Goal: Transaction & Acquisition: Purchase product/service

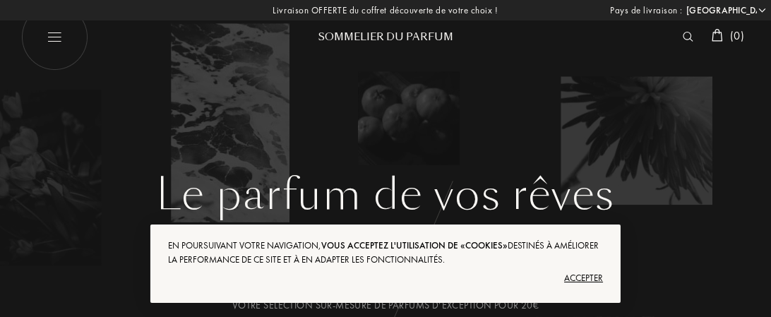
select select "FR"
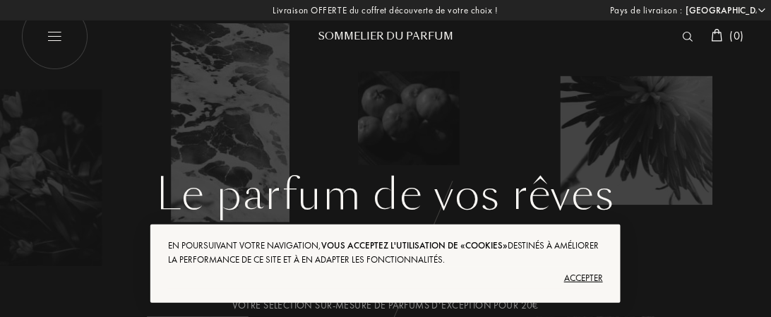
scroll to position [71, 0]
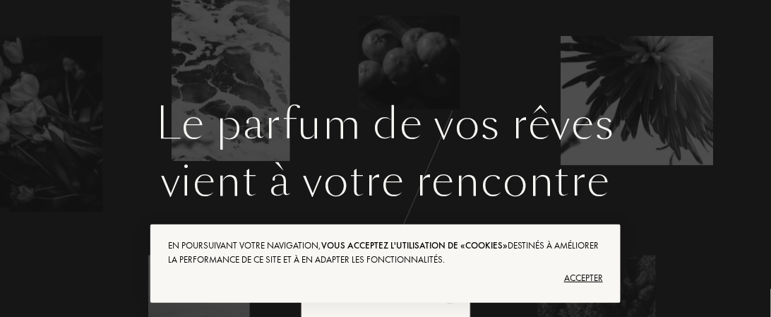
click at [573, 275] on div "Accepter" at bounding box center [385, 278] width 435 height 23
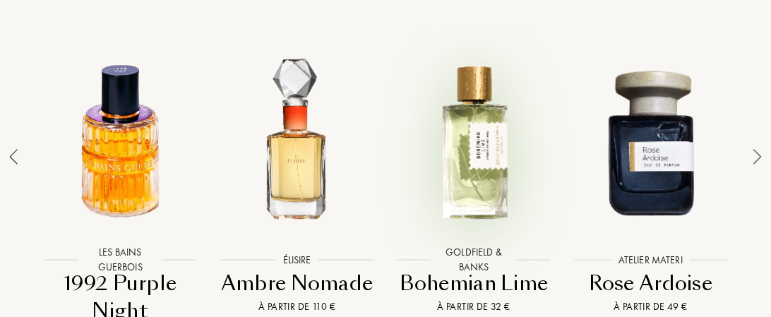
scroll to position [1130, 0]
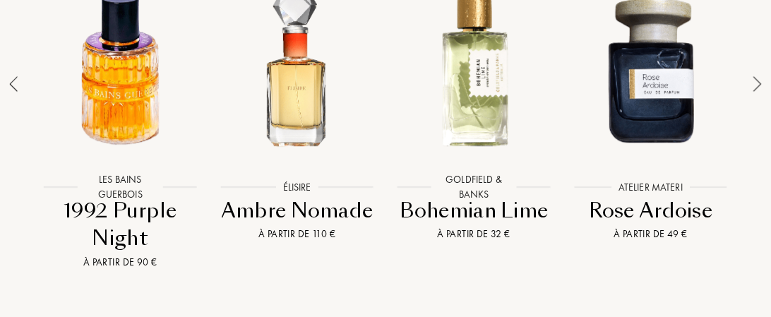
click at [760, 86] on img at bounding box center [757, 84] width 8 height 16
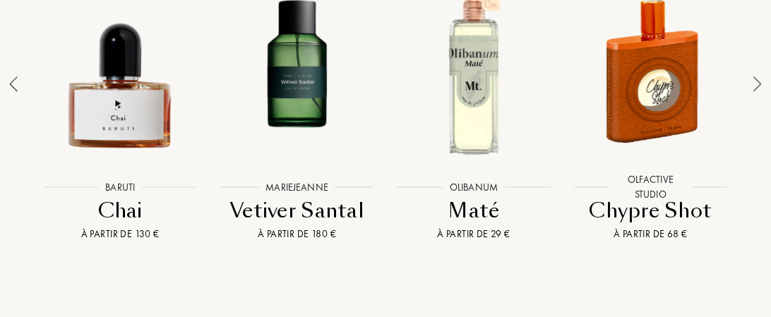
click at [758, 82] on img at bounding box center [757, 84] width 8 height 16
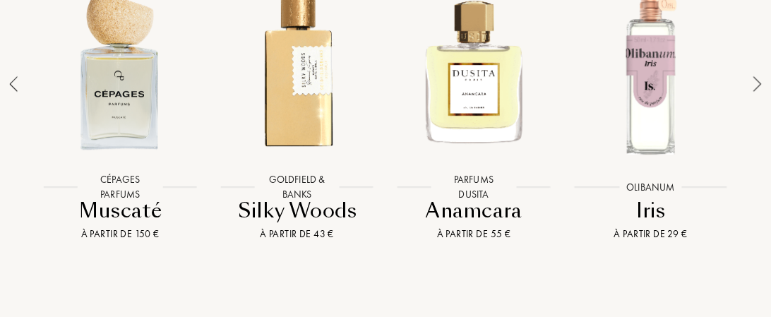
click at [758, 82] on img at bounding box center [757, 84] width 8 height 16
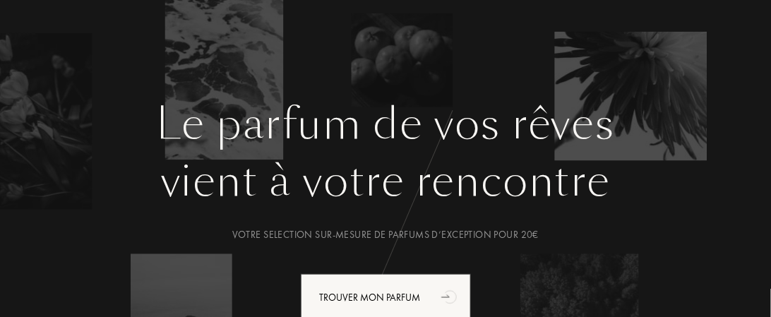
scroll to position [141, 0]
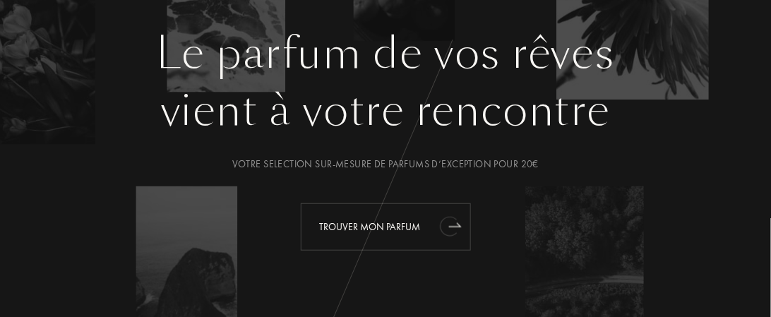
click at [439, 225] on icon "animation" at bounding box center [450, 226] width 28 height 28
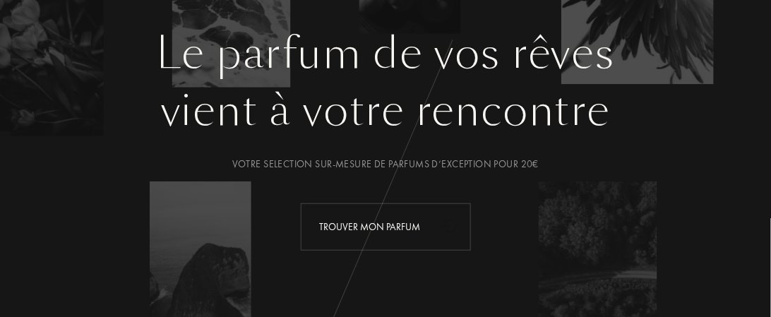
scroll to position [140, 0]
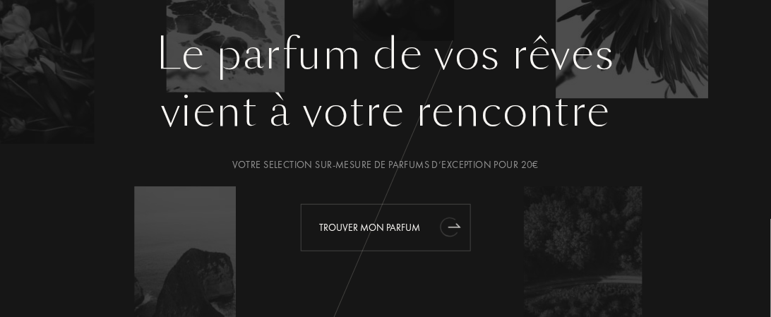
click at [404, 224] on div "Trouver mon parfum" at bounding box center [386, 227] width 170 height 47
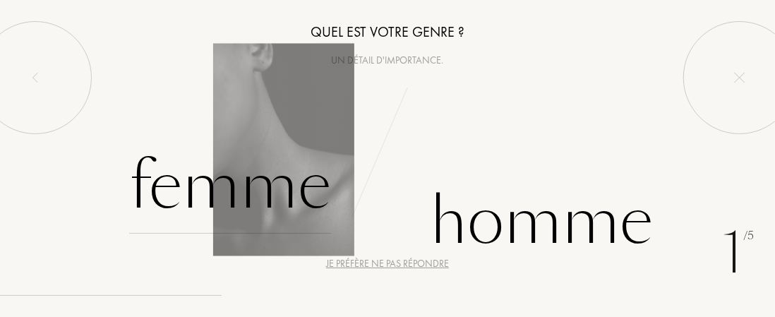
click at [273, 189] on div "Femme" at bounding box center [230, 185] width 202 height 95
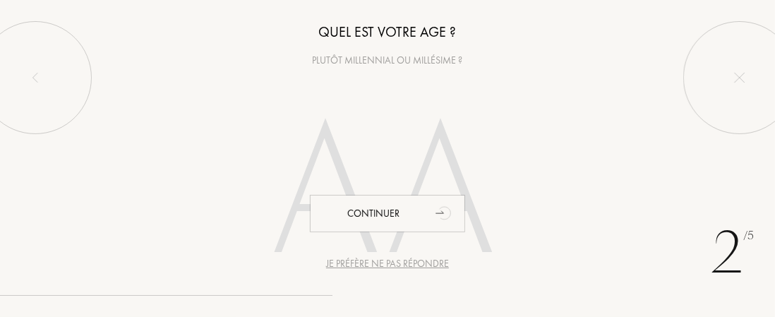
scroll to position [1, 0]
click at [199, 172] on div at bounding box center [387, 196] width 775 height 244
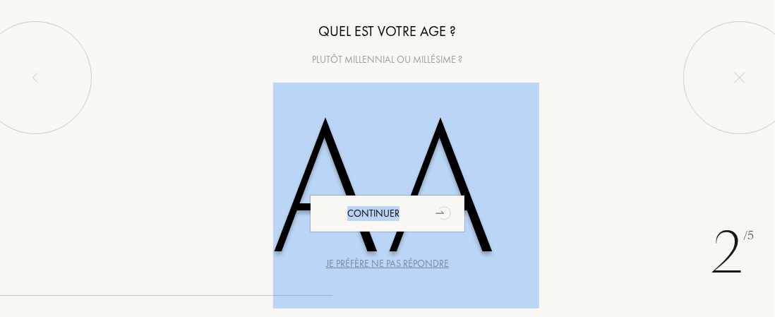
click at [199, 172] on div at bounding box center [387, 196] width 775 height 244
click at [655, 223] on div at bounding box center [387, 196] width 775 height 244
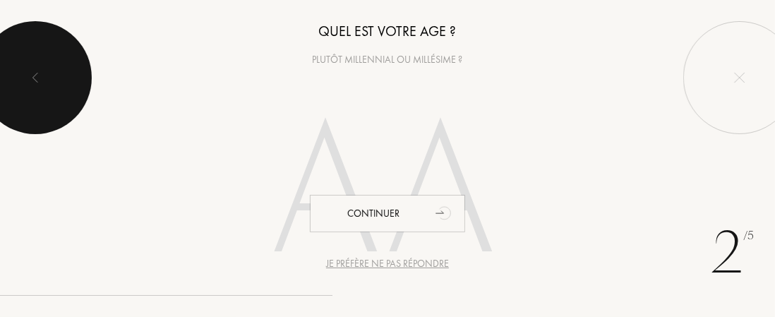
click at [37, 77] on img at bounding box center [35, 77] width 11 height 11
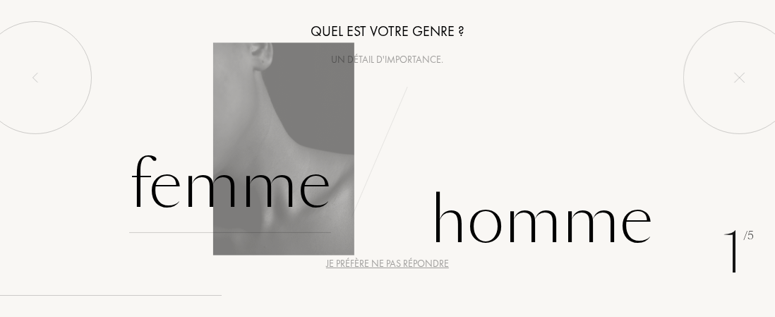
click at [191, 192] on div "Femme" at bounding box center [230, 185] width 202 height 95
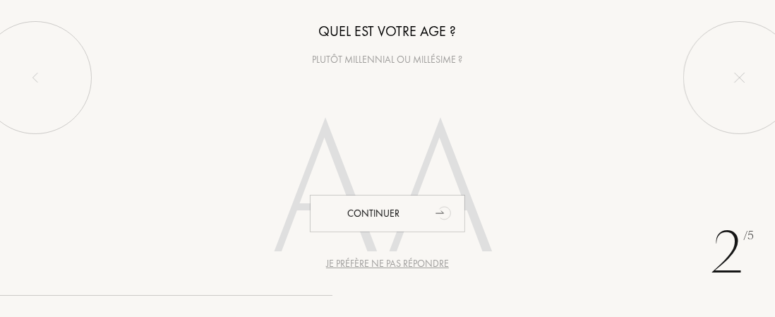
click at [424, 60] on div "Plutôt millennial ou millésime ?" at bounding box center [387, 59] width 775 height 15
click at [234, 156] on div at bounding box center [387, 196] width 775 height 244
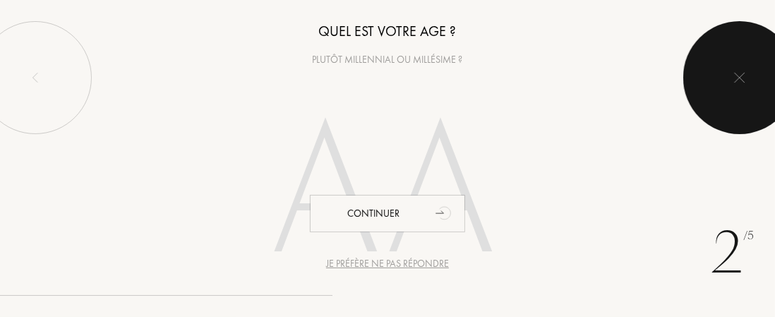
click at [743, 77] on img at bounding box center [739, 77] width 11 height 11
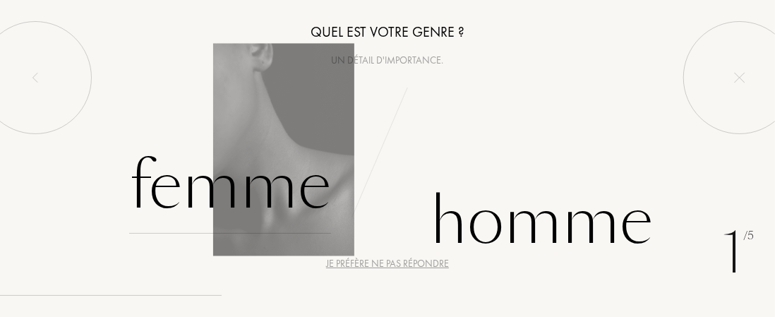
click at [225, 187] on div "Femme" at bounding box center [230, 185] width 202 height 95
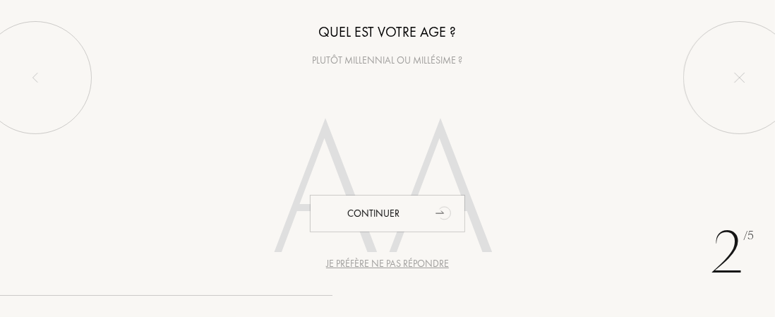
scroll to position [1, 0]
click at [361, 59] on div "Plutôt millennial ou millésime ?" at bounding box center [387, 59] width 775 height 15
drag, startPoint x: 350, startPoint y: 56, endPoint x: 402, endPoint y: 52, distance: 52.4
click at [402, 52] on div "Plutôt millennial ou millésime ?" at bounding box center [387, 59] width 775 height 15
click at [398, 263] on div "Je préfère ne pas répondre" at bounding box center [387, 263] width 123 height 15
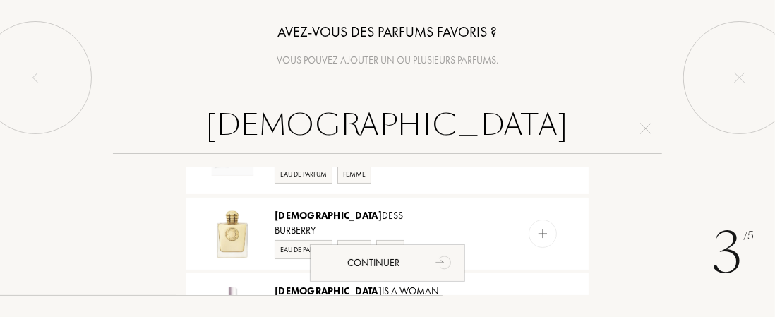
scroll to position [141, 0]
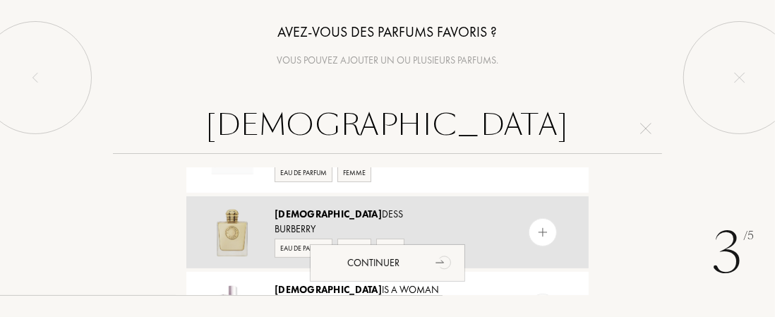
type input "GOD"
click at [540, 226] on img at bounding box center [543, 232] width 13 height 13
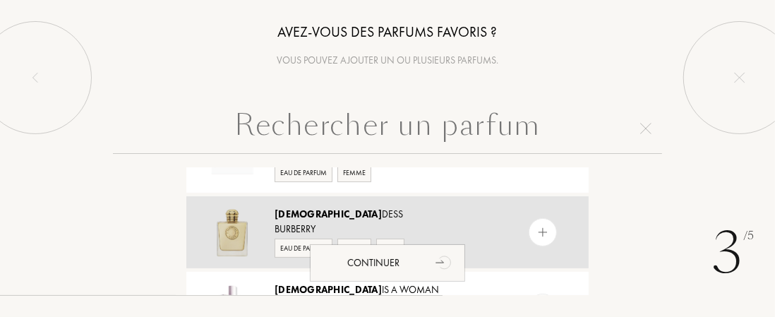
scroll to position [0, 0]
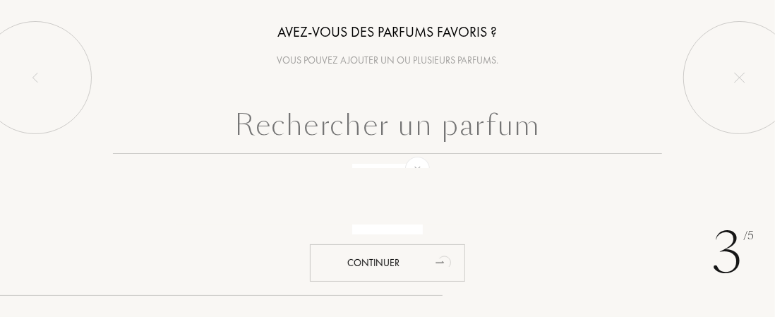
click at [250, 129] on input "text" at bounding box center [388, 128] width 550 height 51
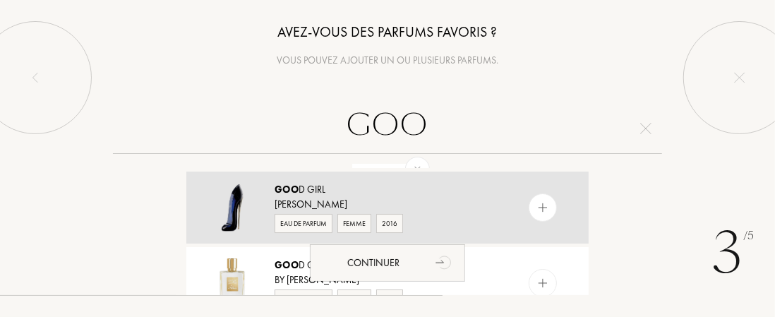
type input "GOO"
click at [540, 201] on img at bounding box center [543, 207] width 13 height 13
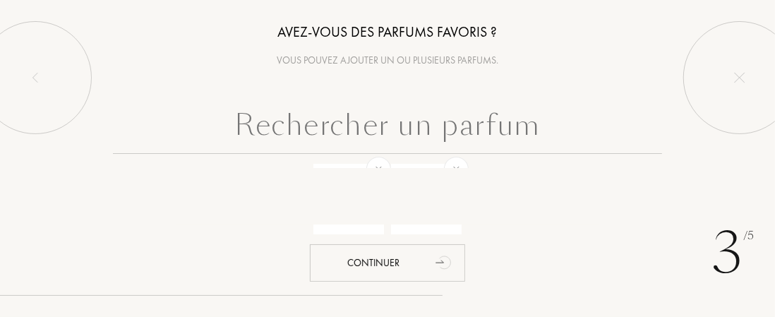
click at [247, 128] on input "text" at bounding box center [388, 128] width 550 height 51
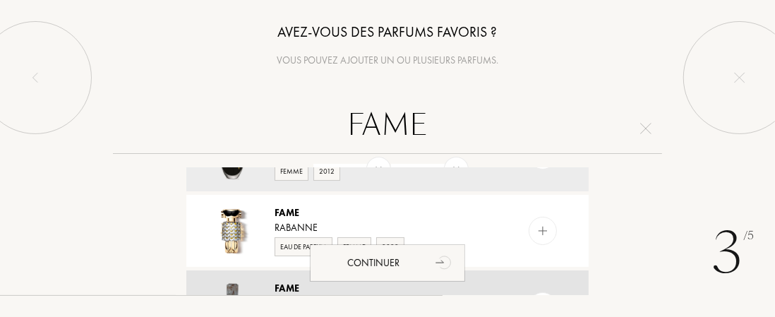
scroll to position [71, 0]
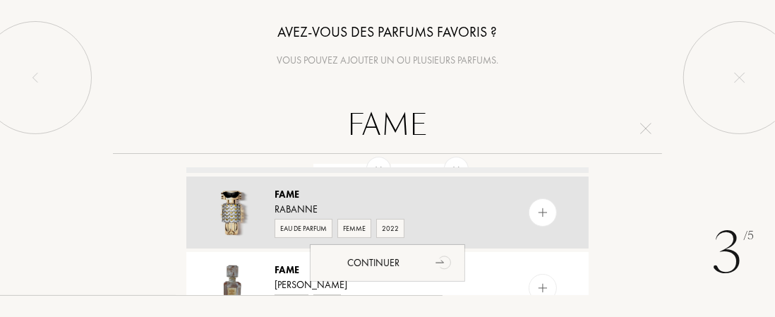
type input "FAME"
click at [544, 210] on img at bounding box center [543, 212] width 13 height 13
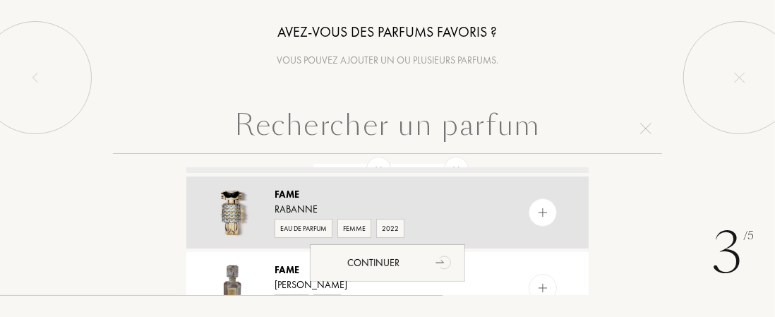
scroll to position [0, 0]
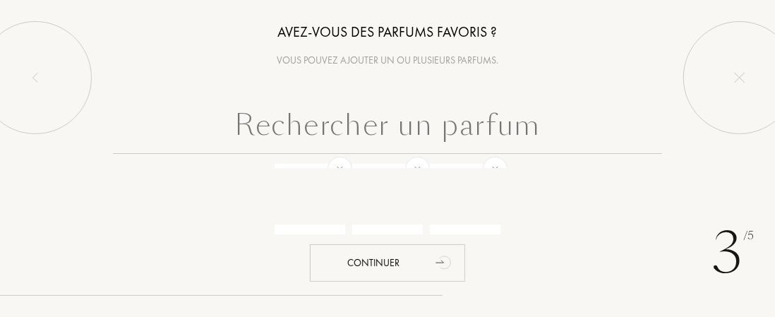
click at [280, 136] on input "text" at bounding box center [388, 128] width 550 height 51
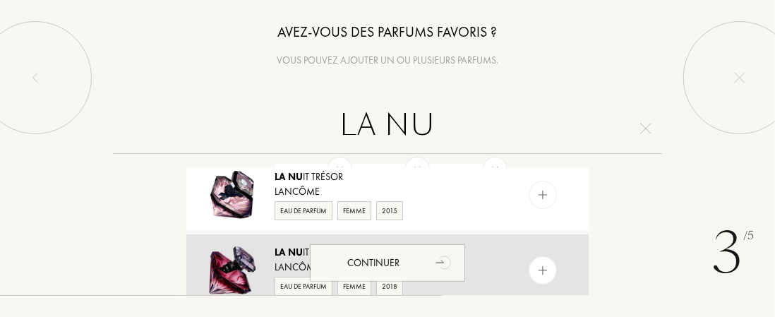
scroll to position [71, 0]
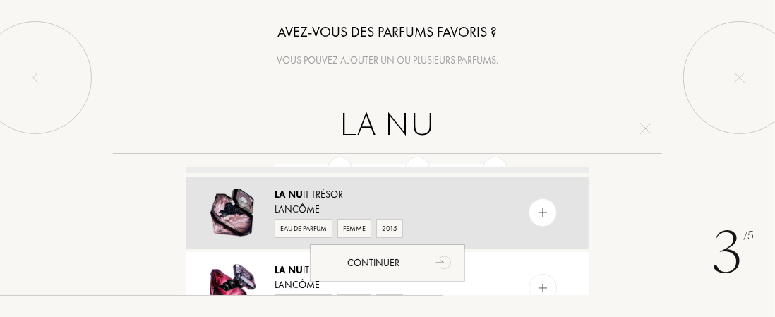
type input "LA NU"
click at [544, 214] on img at bounding box center [543, 212] width 13 height 13
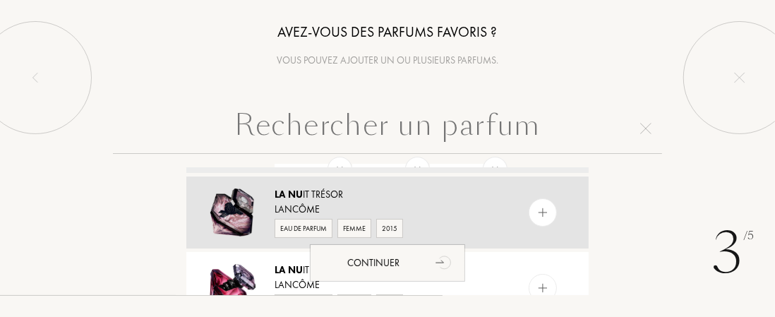
scroll to position [0, 0]
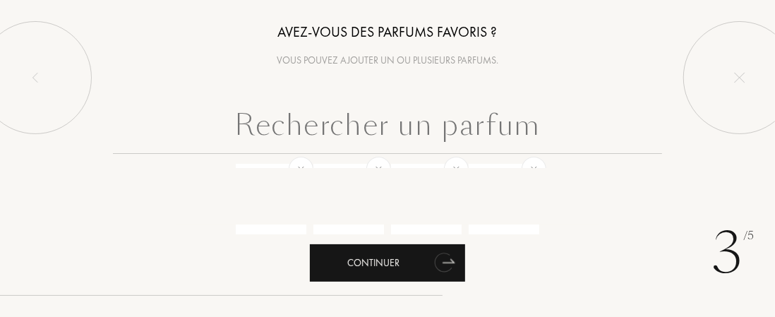
click at [393, 261] on div "Continuer" at bounding box center [387, 262] width 155 height 37
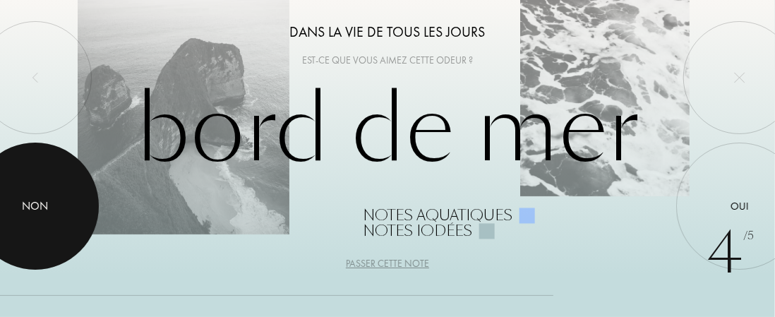
click at [34, 203] on div "Non" at bounding box center [36, 206] width 26 height 17
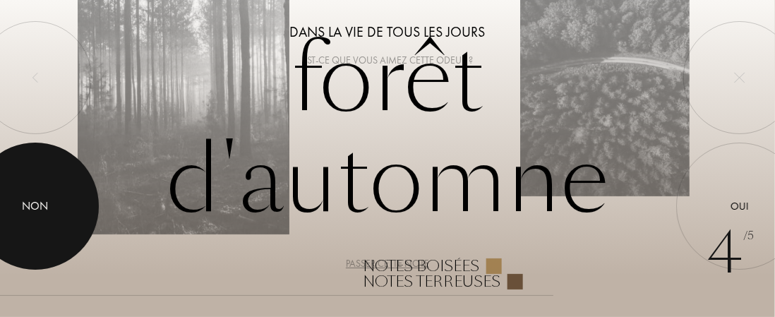
click at [34, 203] on div "Non" at bounding box center [36, 206] width 26 height 17
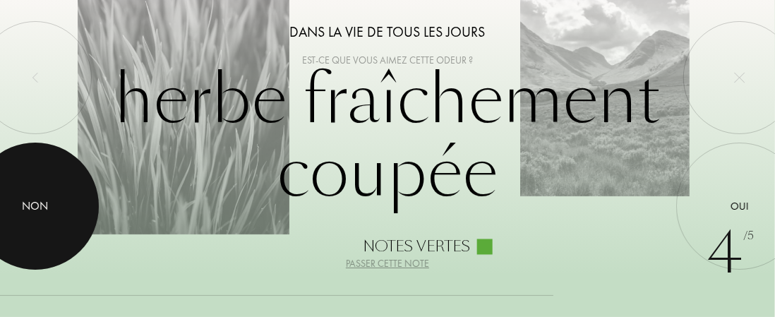
click at [34, 203] on div "Non" at bounding box center [36, 206] width 26 height 17
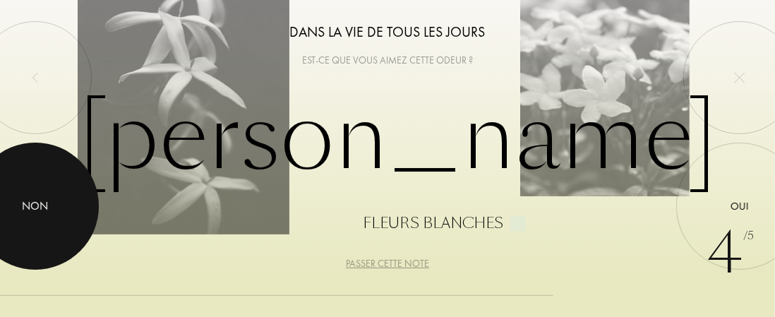
click at [34, 203] on div "Non" at bounding box center [36, 206] width 26 height 17
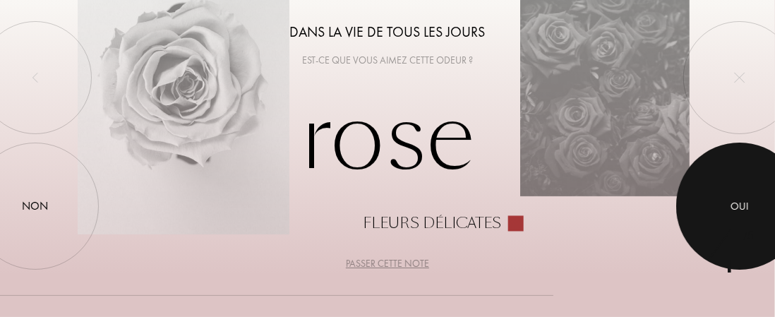
click at [742, 203] on div "Oui" at bounding box center [740, 206] width 18 height 16
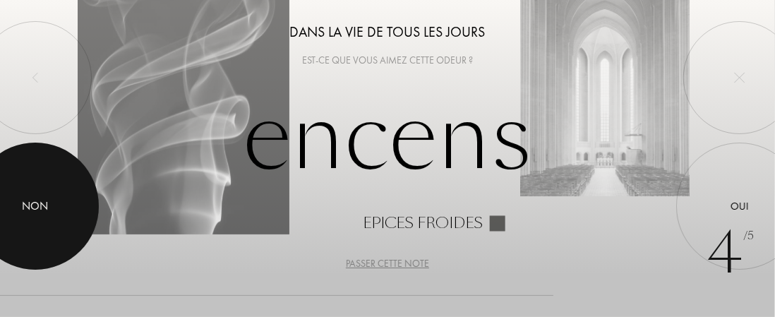
click at [45, 206] on div "Non" at bounding box center [36, 206] width 26 height 17
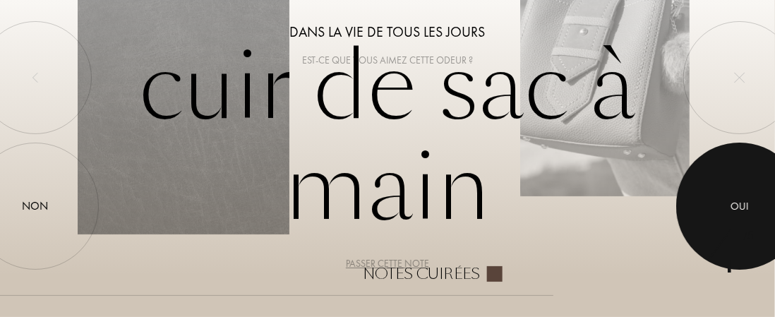
click at [726, 200] on div at bounding box center [739, 206] width 127 height 127
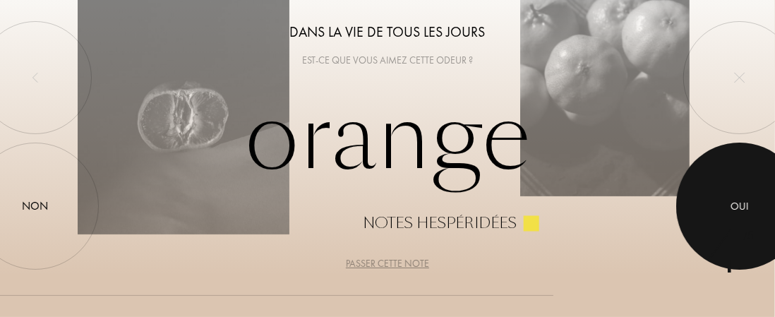
click at [731, 196] on div at bounding box center [739, 206] width 127 height 127
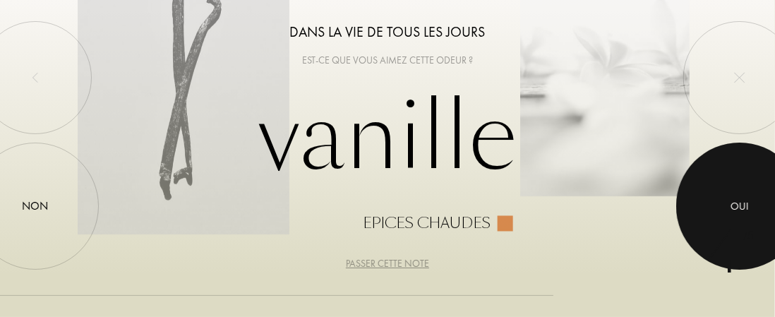
click at [740, 207] on div "Oui" at bounding box center [740, 206] width 18 height 16
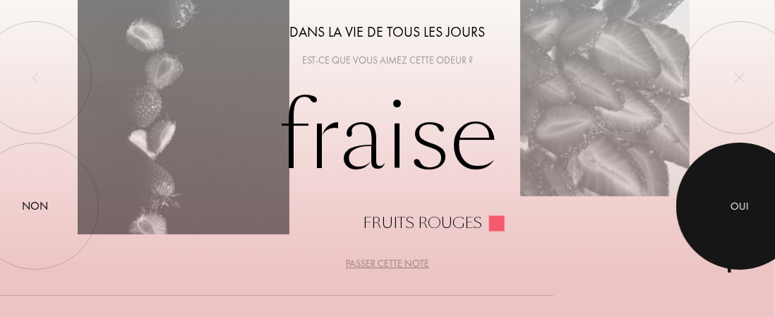
click at [740, 207] on div "Oui" at bounding box center [740, 206] width 18 height 16
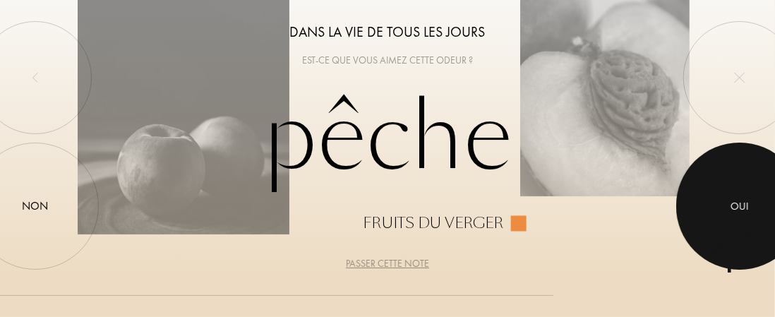
click at [740, 207] on div "Oui" at bounding box center [740, 206] width 18 height 16
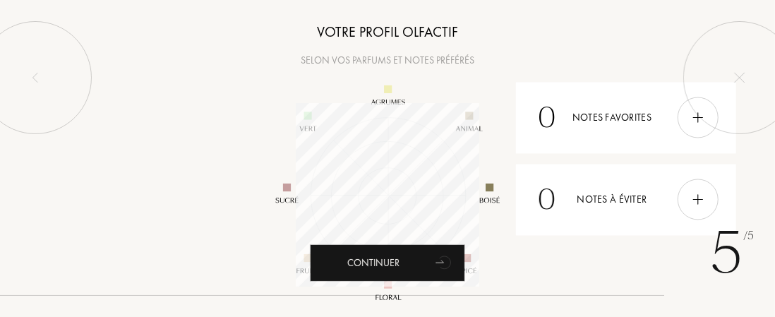
scroll to position [184, 184]
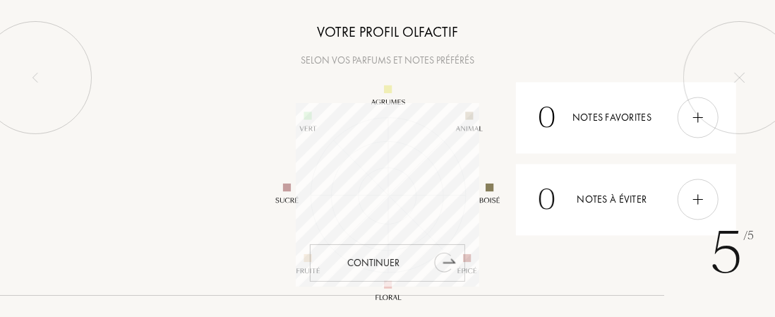
click at [445, 260] on icon "animation" at bounding box center [443, 263] width 18 height 20
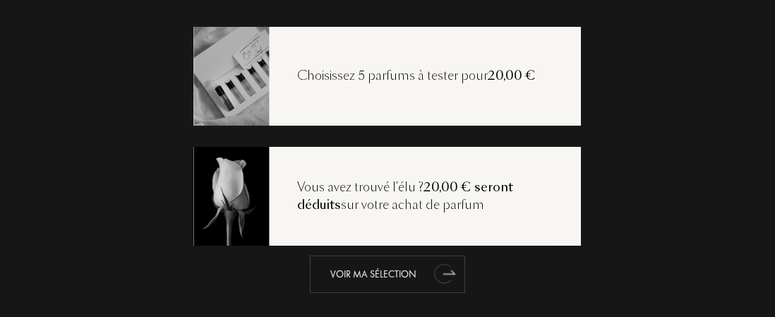
click at [439, 272] on icon "animation" at bounding box center [443, 274] width 18 height 20
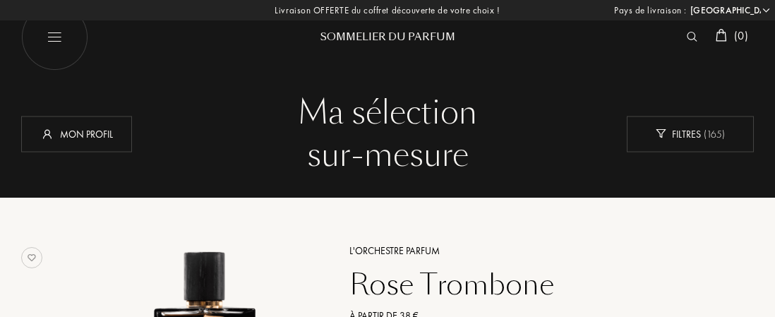
select select "FR"
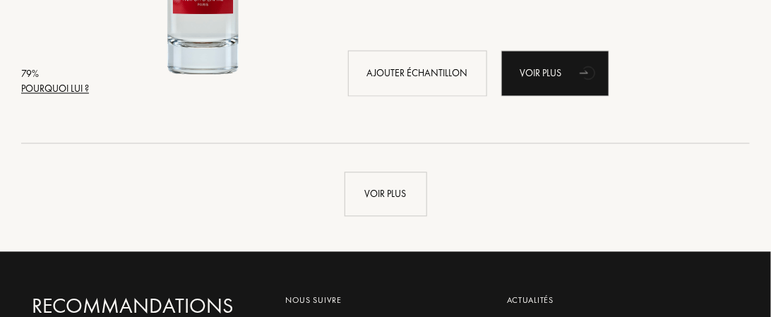
scroll to position [3318, 0]
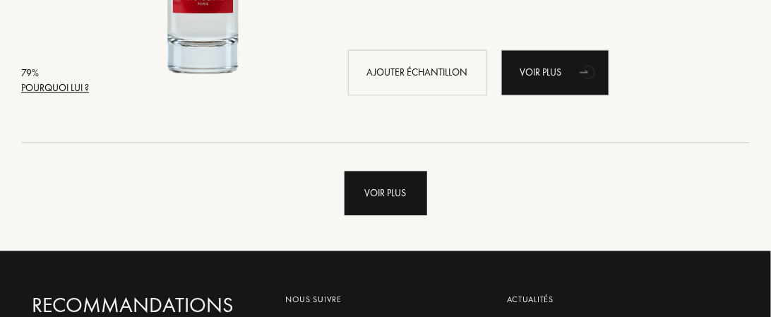
click at [410, 198] on div "Voir plus" at bounding box center [386, 194] width 83 height 44
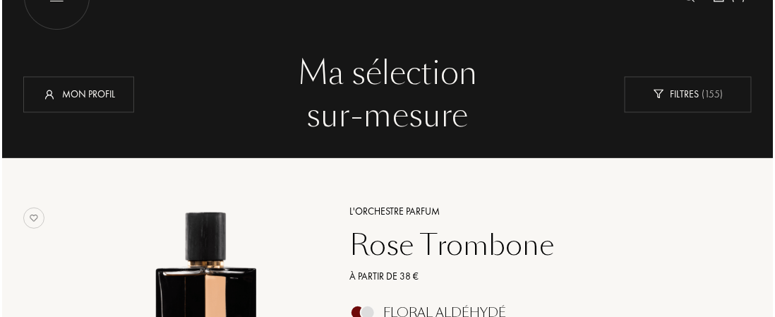
scroll to position [0, 0]
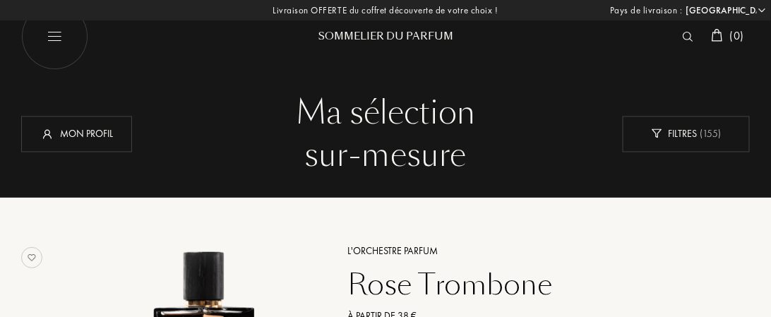
click at [57, 30] on img at bounding box center [54, 37] width 67 height 67
select select "FR"
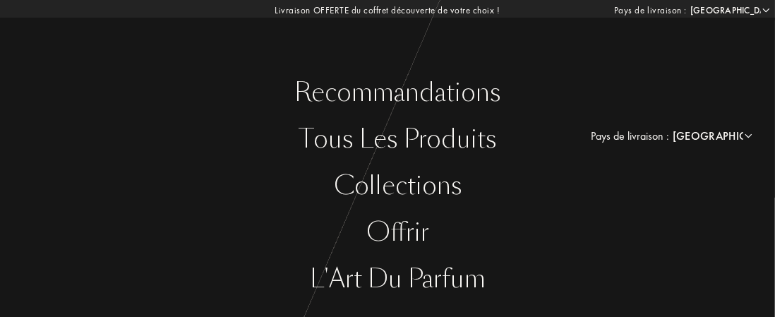
scroll to position [152, 0]
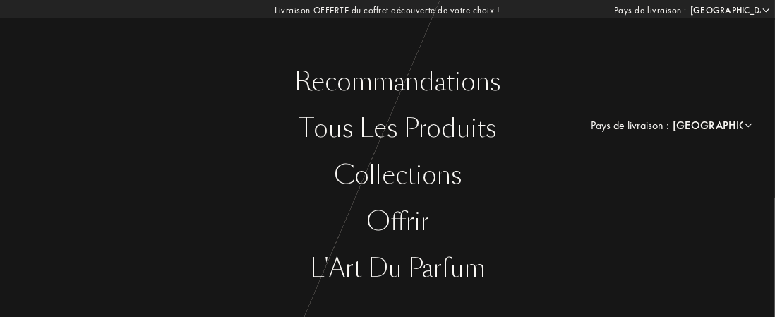
click at [414, 175] on div "Collections" at bounding box center [398, 175] width 754 height 29
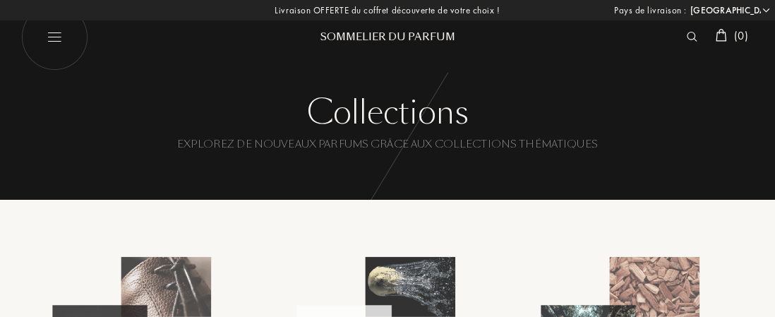
select select "FR"
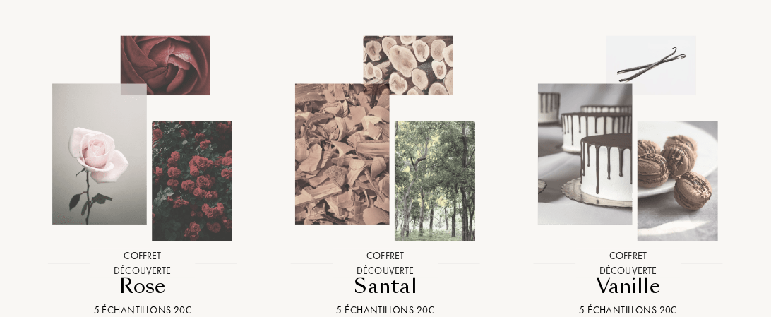
scroll to position [1483, 0]
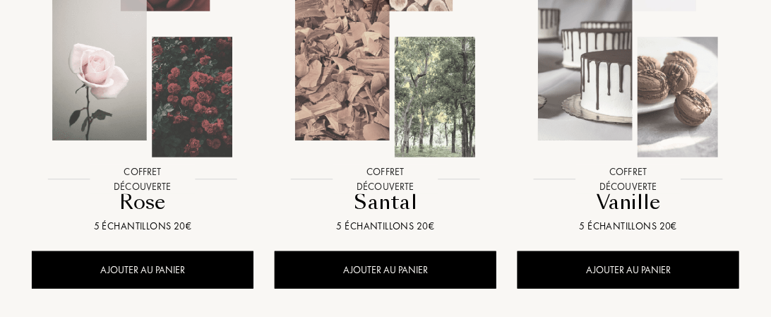
click at [633, 136] on img at bounding box center [628, 55] width 219 height 219
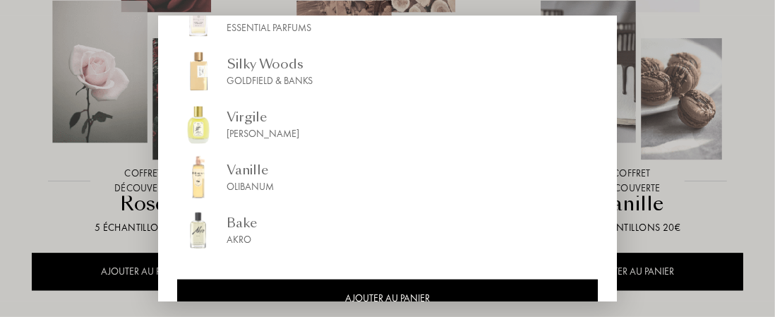
scroll to position [314, 0]
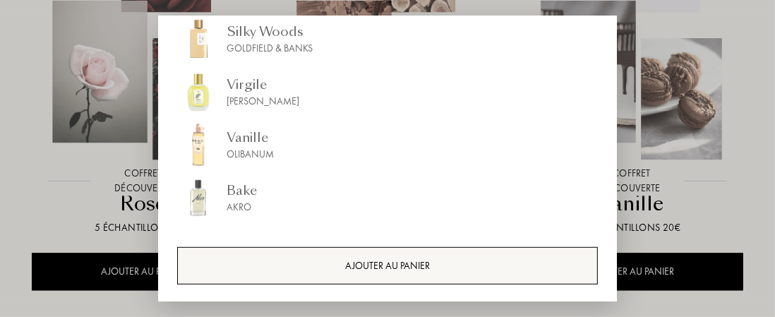
click at [453, 266] on div "AJOUTER AU PANIER" at bounding box center [387, 265] width 421 height 37
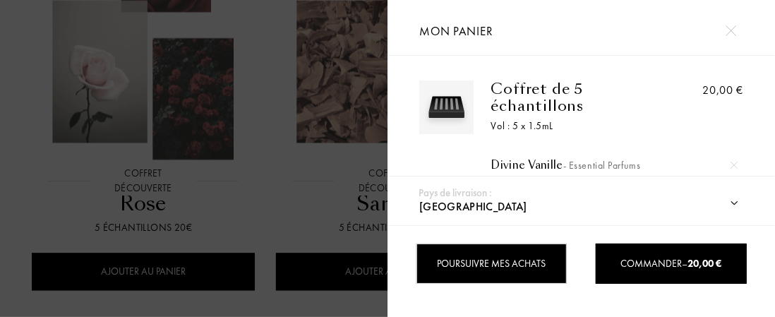
click at [518, 258] on div "Poursuivre mes achats" at bounding box center [491, 264] width 151 height 40
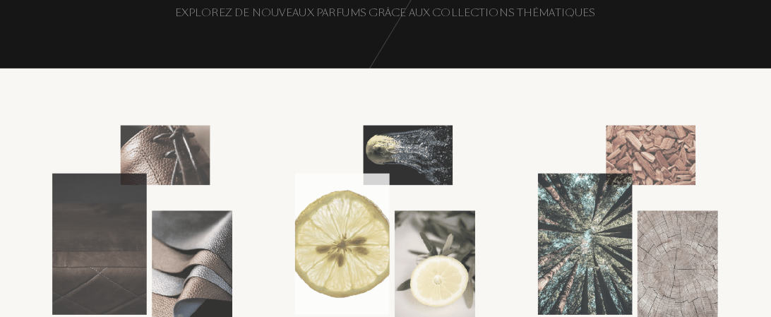
scroll to position [0, 0]
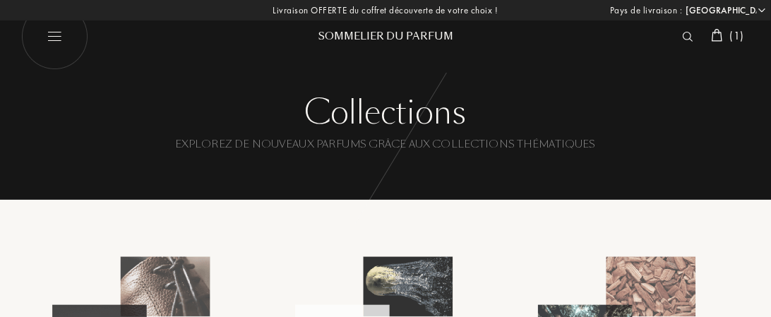
click at [717, 35] on img at bounding box center [717, 35] width 11 height 13
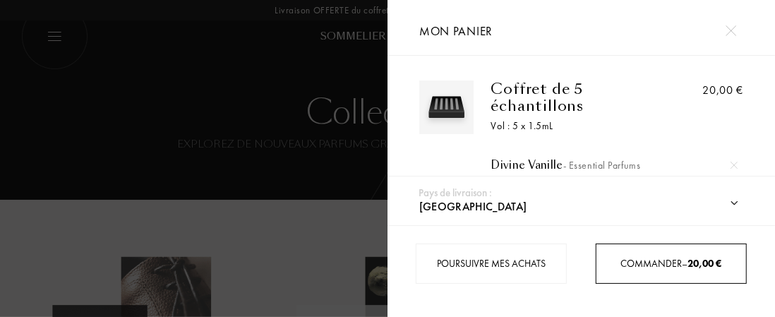
click at [695, 263] on span "20,00 €" at bounding box center [705, 263] width 34 height 13
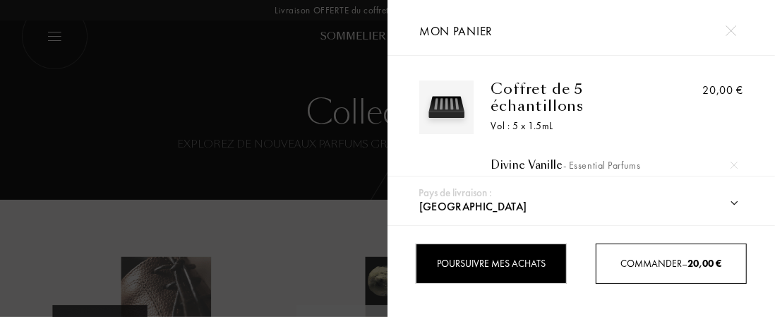
click at [520, 260] on div "Poursuivre mes achats" at bounding box center [491, 264] width 151 height 40
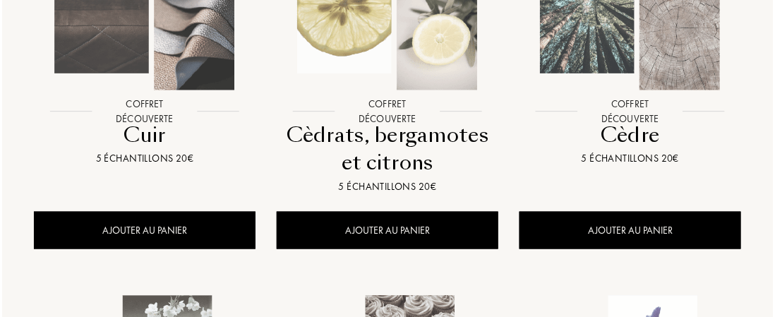
scroll to position [353, 0]
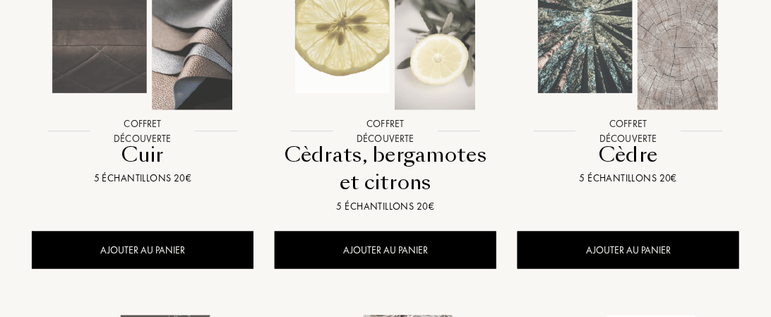
click at [145, 67] on img at bounding box center [142, 7] width 219 height 219
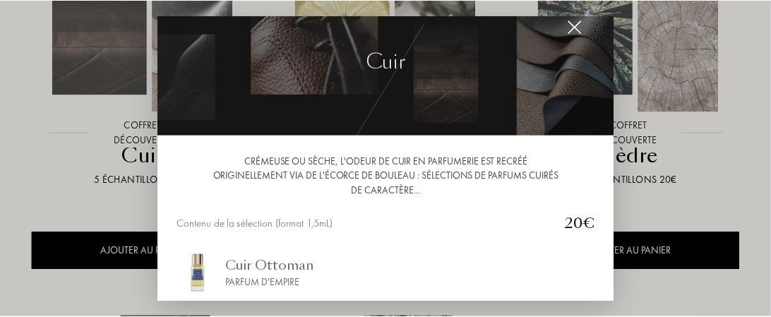
scroll to position [0, 0]
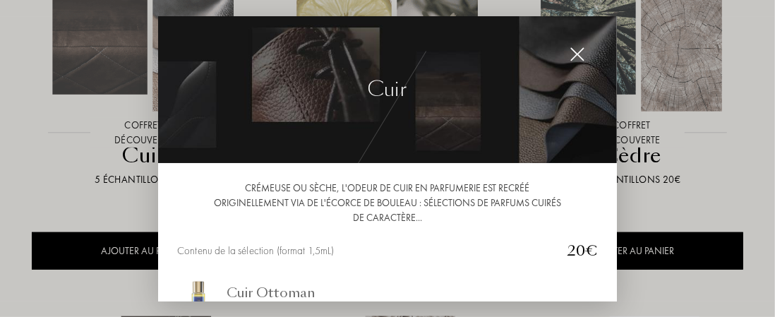
click at [582, 51] on img at bounding box center [578, 55] width 16 height 16
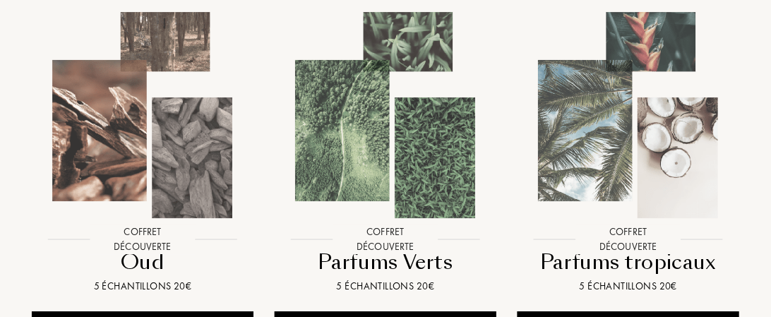
scroll to position [1059, 0]
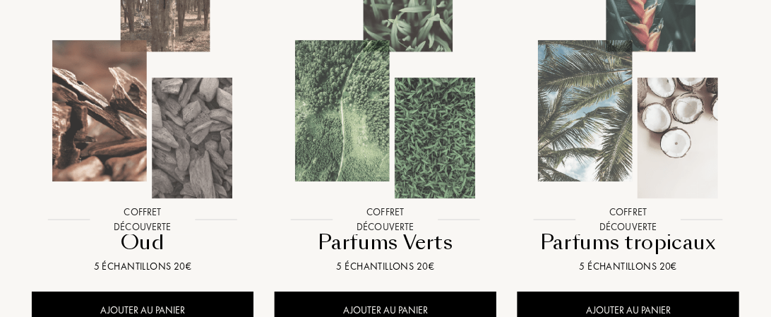
click at [140, 177] on img at bounding box center [142, 95] width 219 height 219
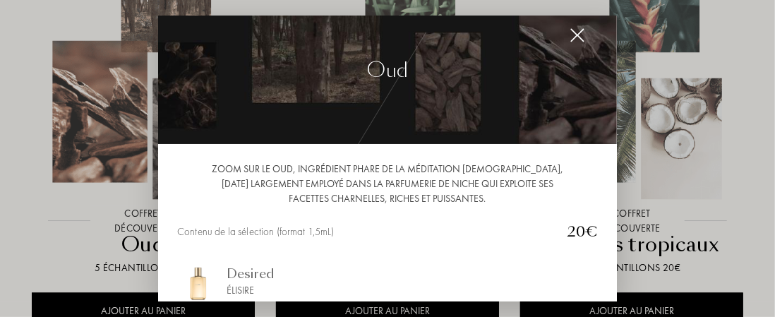
scroll to position [0, 0]
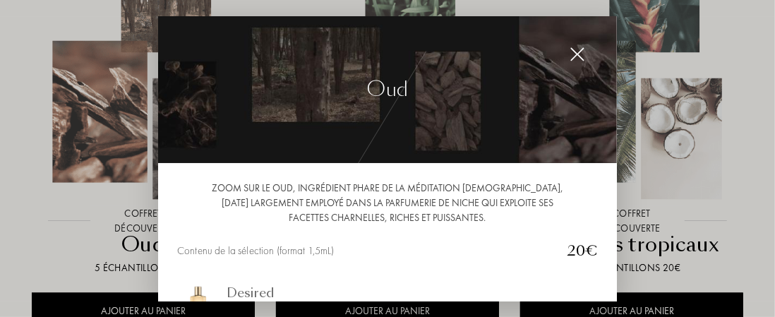
click at [586, 48] on div at bounding box center [577, 54] width 28 height 28
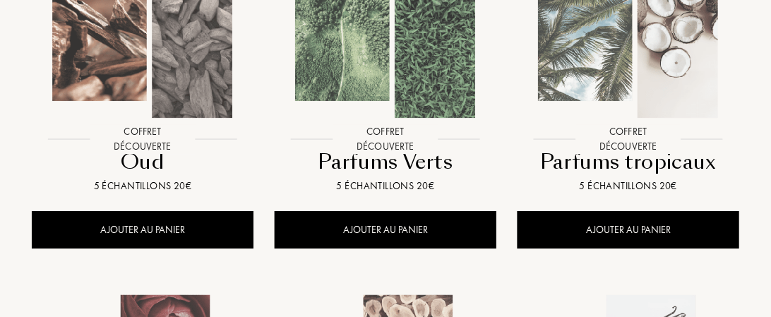
scroll to position [1200, 0]
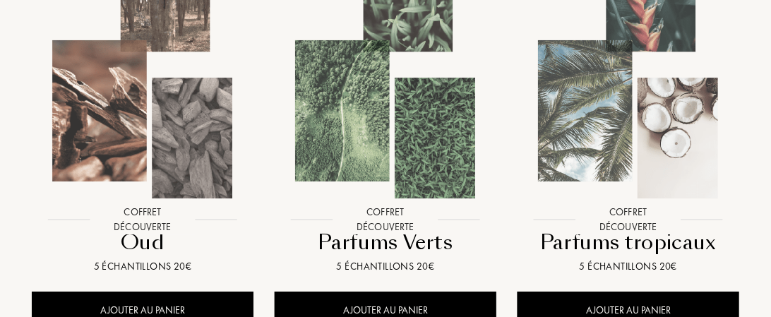
click at [636, 99] on img at bounding box center [628, 95] width 219 height 219
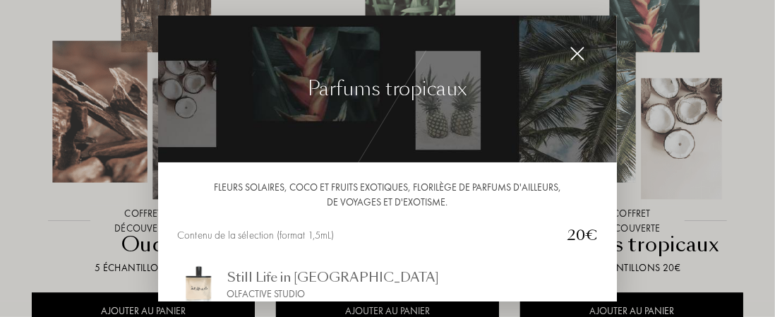
scroll to position [0, 0]
click at [574, 53] on img at bounding box center [578, 55] width 16 height 16
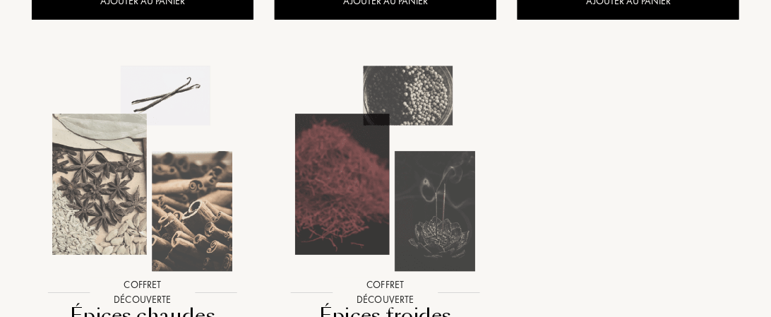
scroll to position [1836, 0]
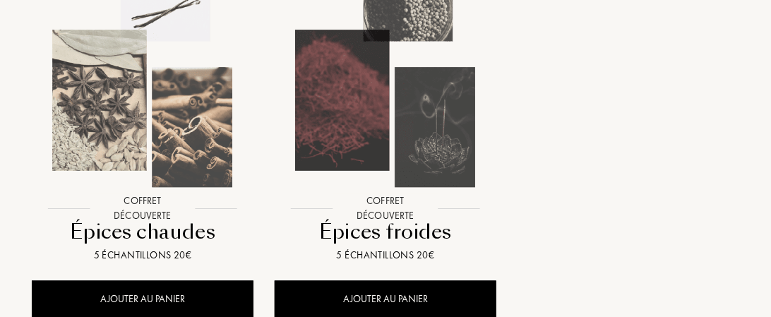
click at [115, 143] on img at bounding box center [142, 85] width 219 height 219
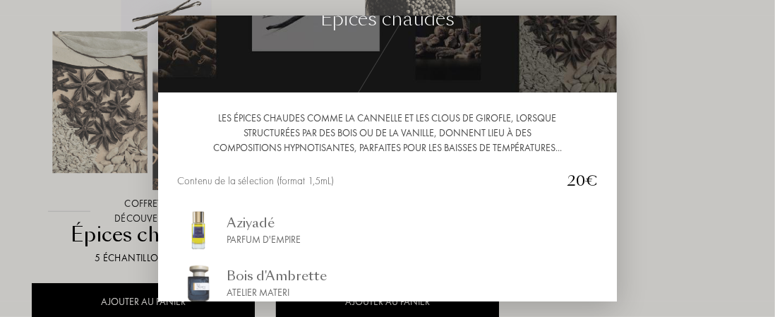
scroll to position [0, 0]
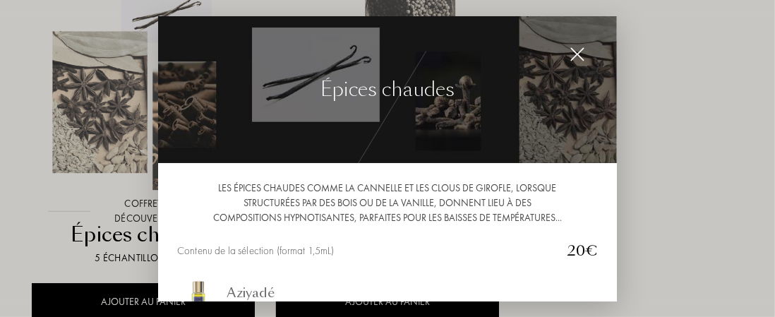
click at [577, 54] on img at bounding box center [578, 55] width 16 height 16
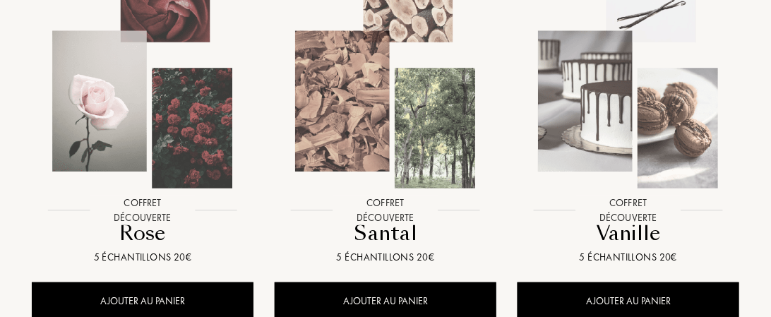
scroll to position [1412, 0]
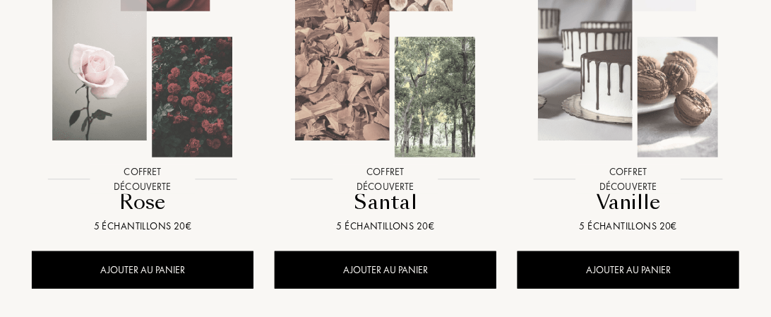
click at [130, 138] on img at bounding box center [142, 55] width 219 height 219
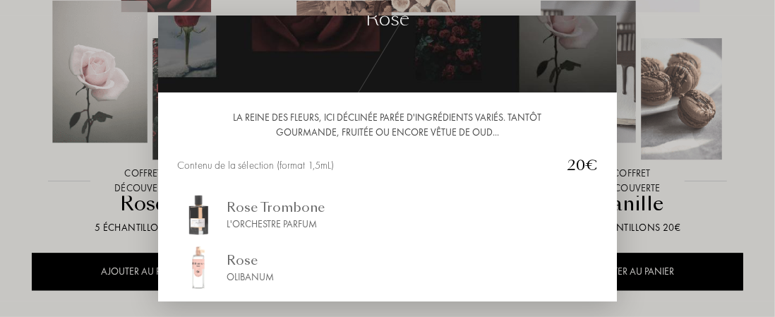
scroll to position [0, 0]
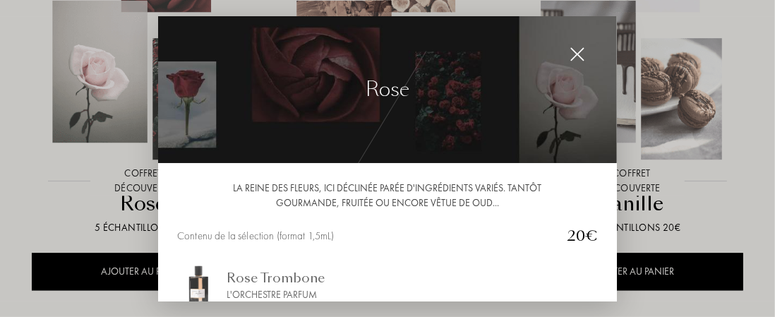
click at [584, 49] on img at bounding box center [578, 55] width 16 height 16
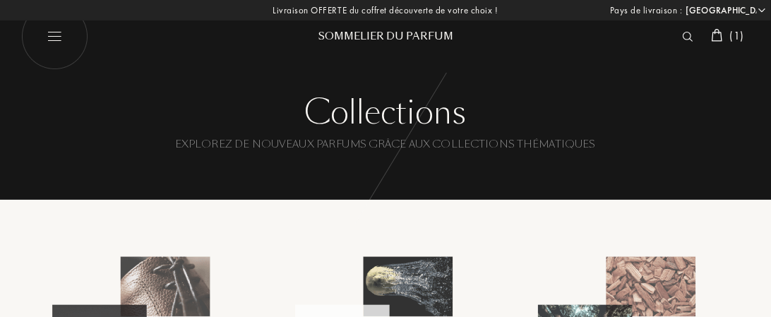
click at [716, 37] on img at bounding box center [717, 35] width 11 height 13
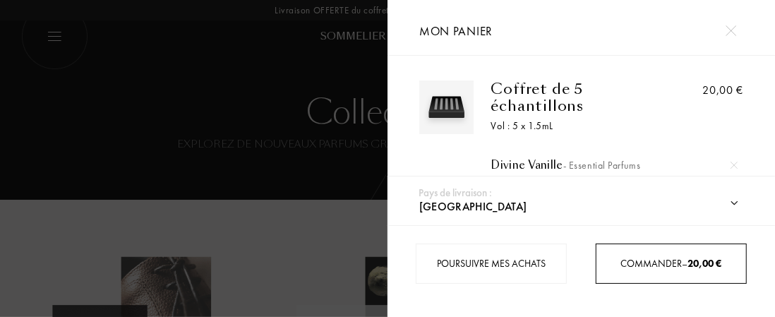
click at [614, 265] on div "Commander – 20,00 €" at bounding box center [672, 263] width 150 height 15
click at [643, 257] on span "Commander – 20,00 €" at bounding box center [671, 263] width 101 height 13
click at [733, 31] on img at bounding box center [731, 30] width 11 height 11
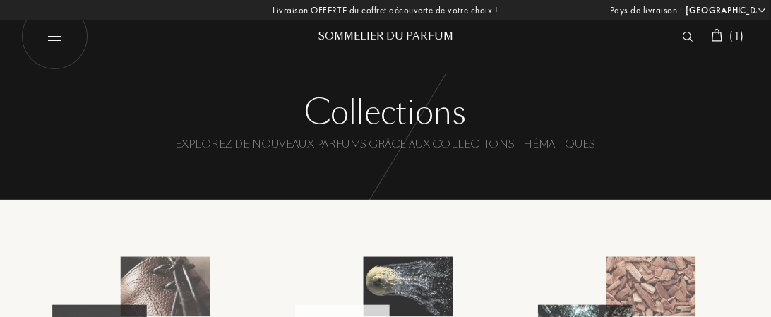
click at [685, 37] on img at bounding box center [688, 37] width 11 height 10
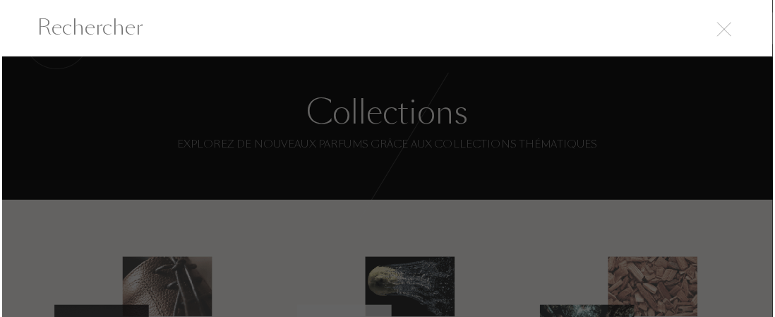
scroll to position [1, 0]
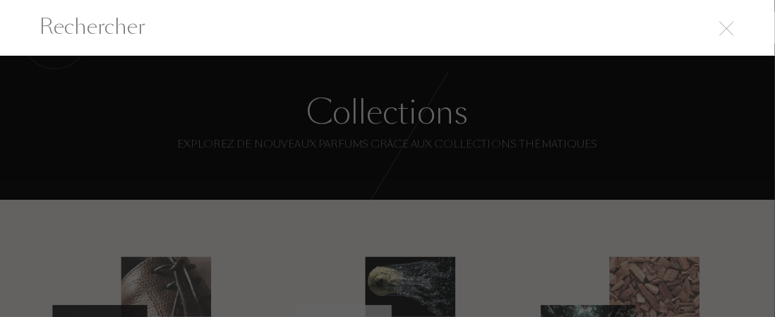
click at [729, 25] on img at bounding box center [726, 28] width 15 height 15
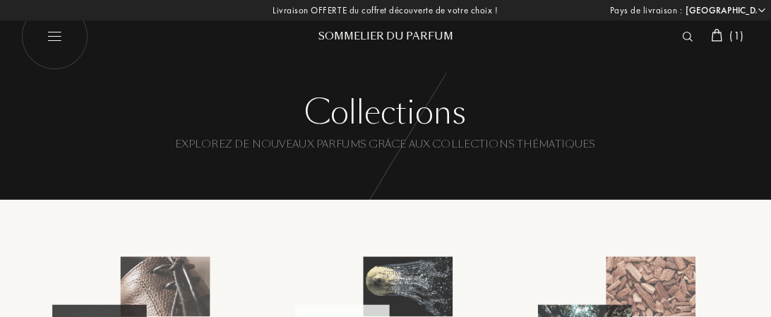
click at [762, 6] on select "Afghanistan Afrique du Sud Albanie Algérie Allemagne Andorre Angola Anguilla An…" at bounding box center [725, 11] width 85 height 14
click at [683, 4] on select "Afghanistan Afrique du Sud Albanie Algérie Allemagne Andorre Angola Anguilla An…" at bounding box center [725, 11] width 85 height 14
click at [49, 37] on img at bounding box center [54, 37] width 67 height 67
select select "FR"
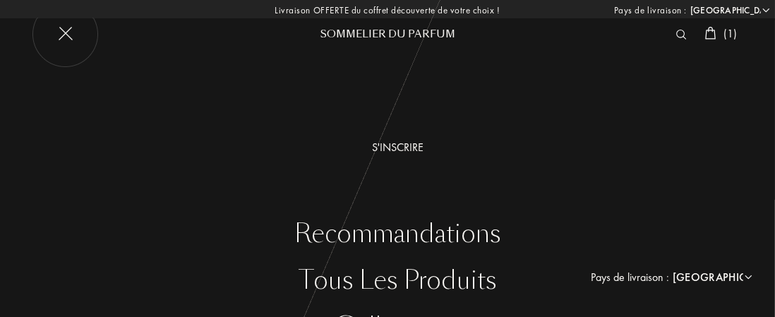
click at [395, 148] on div "S'inscrire" at bounding box center [398, 147] width 754 height 17
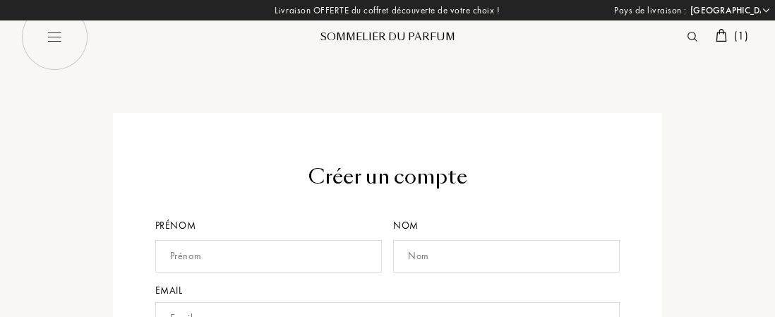
select select "FR"
click at [229, 261] on input "text" at bounding box center [267, 256] width 225 height 32
type input "[PERSON_NAME]"
type input "PEREIRA"
type input "[PERSON_NAME][EMAIL_ADDRESS][DOMAIN_NAME]"
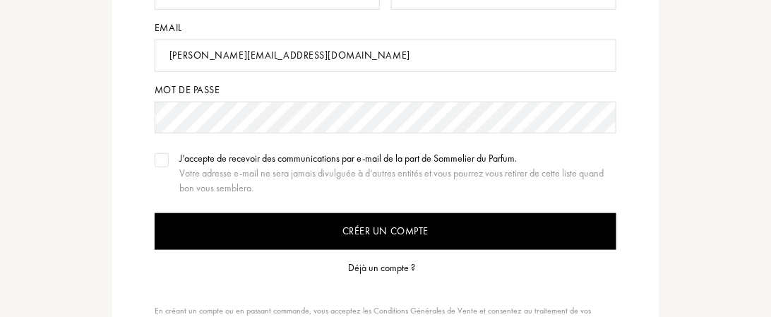
scroll to position [282, 0]
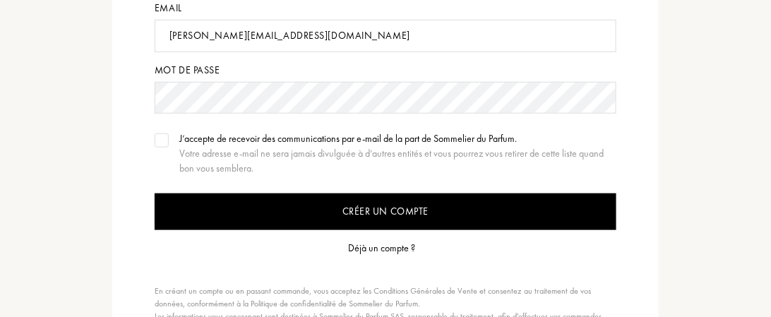
click at [389, 250] on div "Déjà un compte ?" at bounding box center [382, 248] width 67 height 15
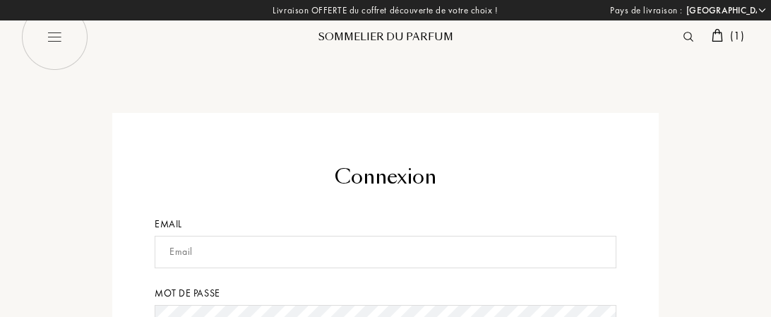
select select "FR"
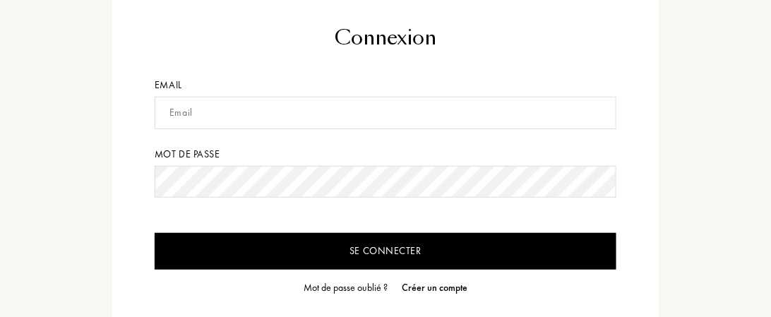
scroll to position [141, 0]
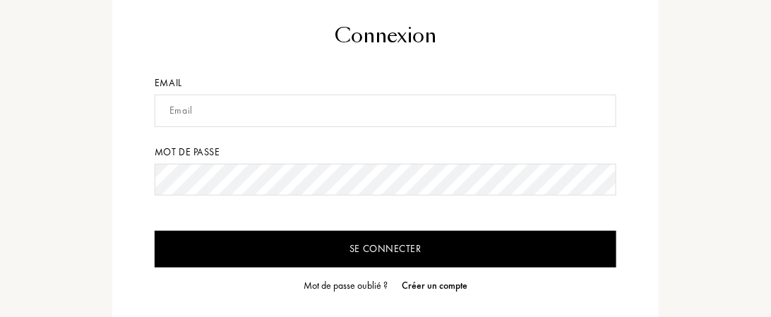
type input "[PERSON_NAME][EMAIL_ADDRESS][DOMAIN_NAME]"
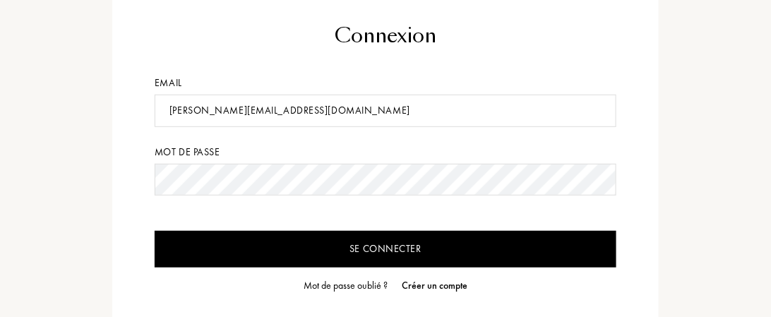
click at [411, 248] on input "Se connecter" at bounding box center [386, 249] width 462 height 37
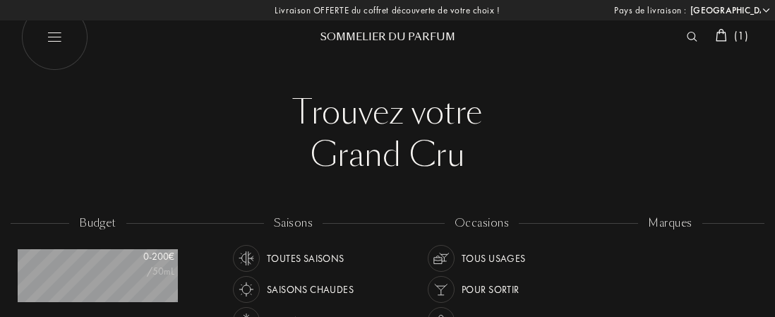
select select "FR"
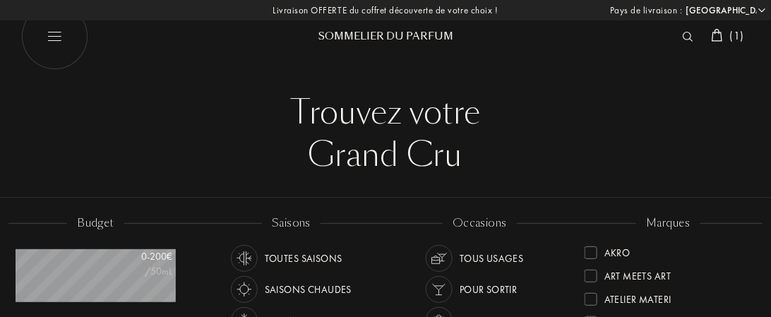
click at [724, 34] on div "( 1 )" at bounding box center [728, 37] width 44 height 18
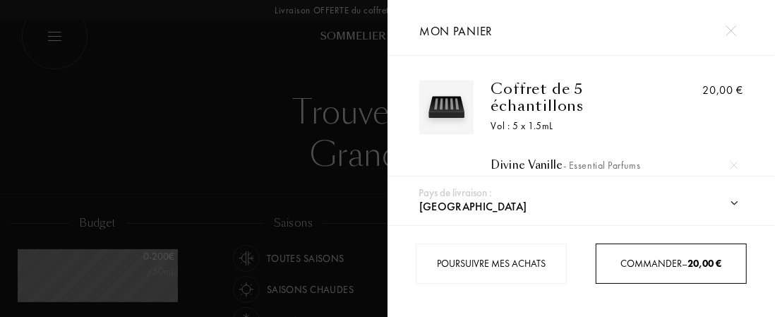
click at [671, 261] on span "Commander – 20,00 €" at bounding box center [671, 263] width 101 height 13
click at [730, 30] on img at bounding box center [731, 30] width 11 height 11
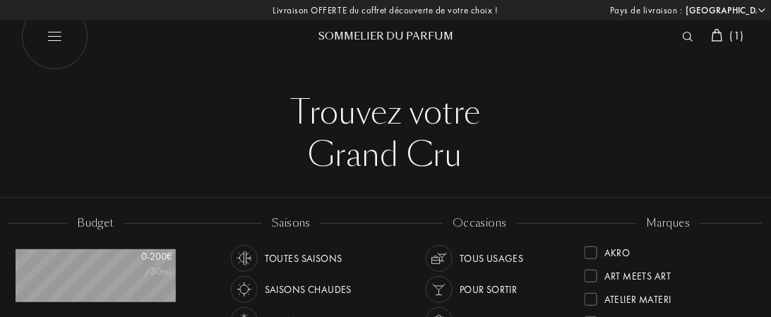
click at [717, 32] on img at bounding box center [717, 35] width 11 height 13
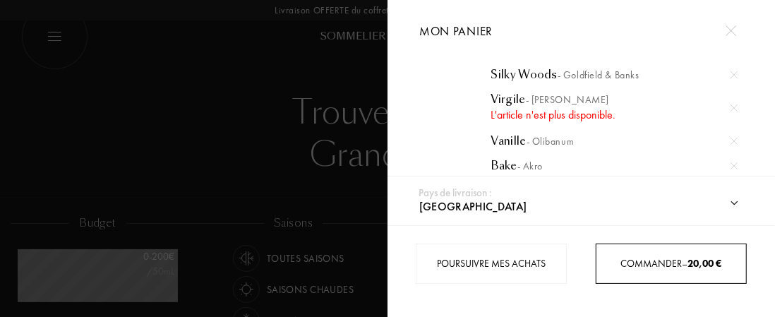
scroll to position [95, 0]
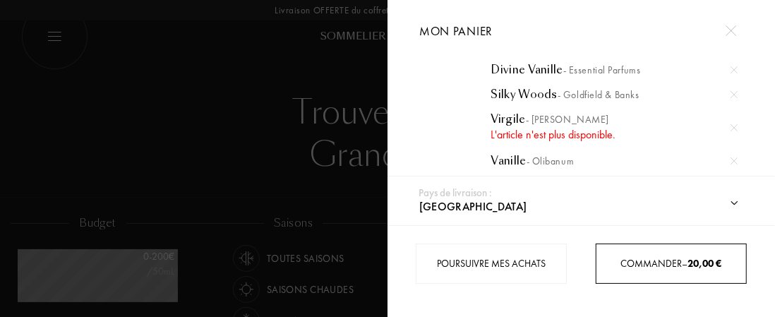
click at [735, 124] on img at bounding box center [734, 127] width 7 height 7
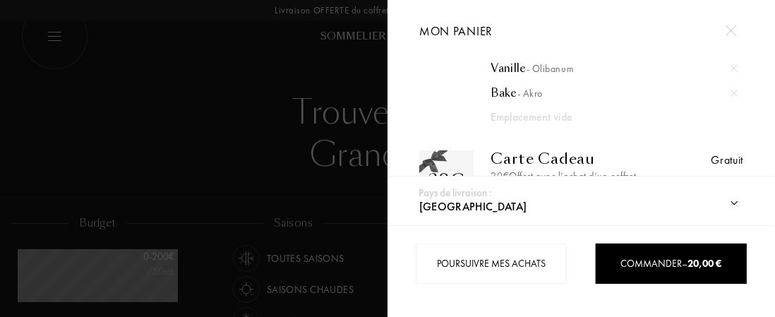
scroll to position [166, 0]
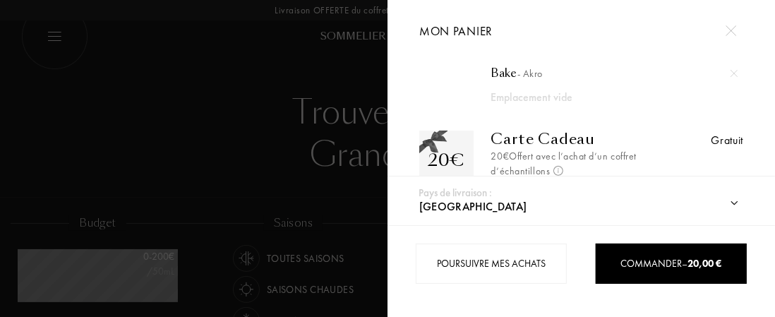
click at [545, 100] on div "Emplacement vide" at bounding box center [602, 97] width 223 height 17
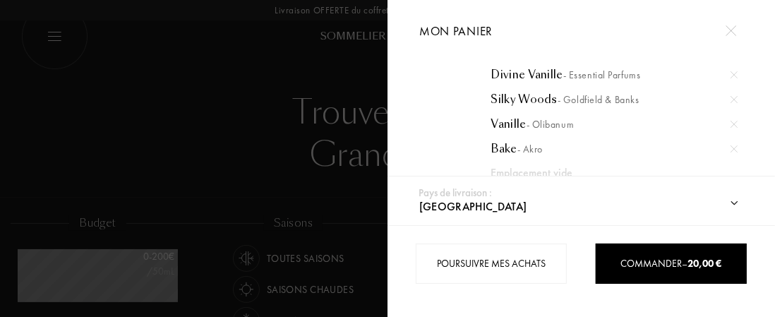
scroll to position [71, 0]
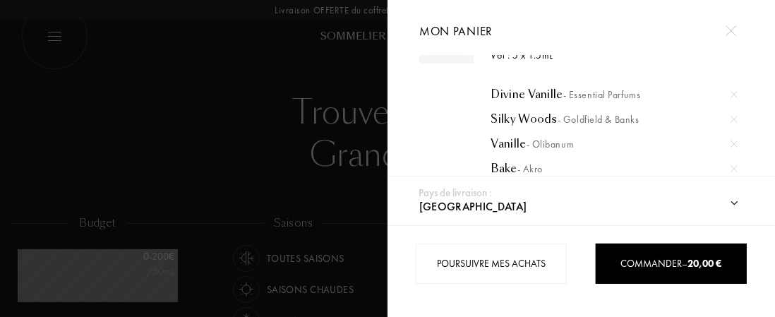
click at [731, 143] on img at bounding box center [734, 143] width 7 height 7
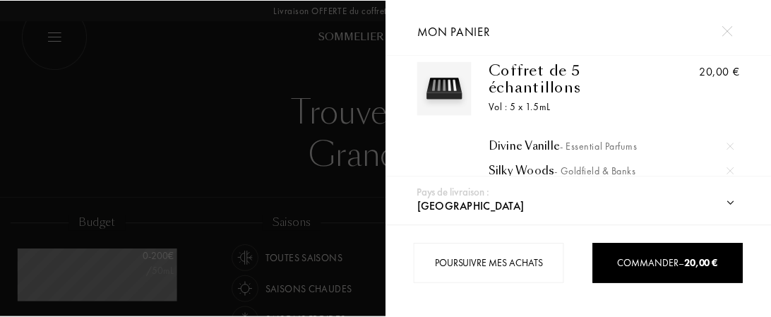
scroll to position [0, 0]
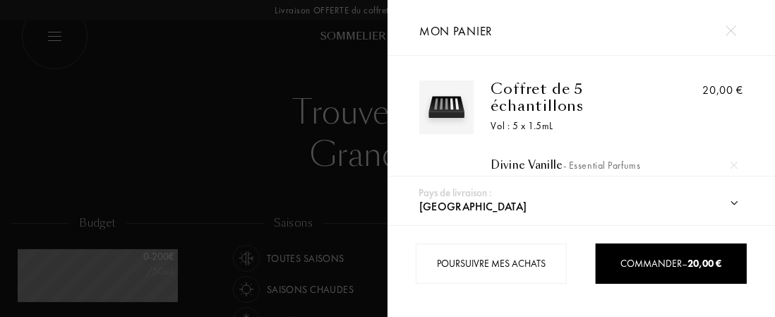
click at [727, 30] on img at bounding box center [731, 30] width 11 height 11
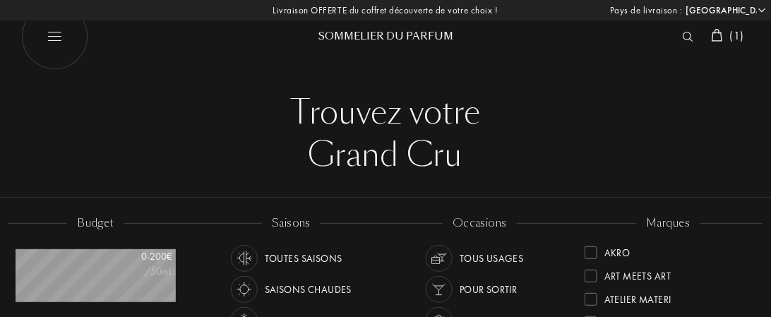
click at [738, 35] on span "( 1 )" at bounding box center [737, 35] width 14 height 15
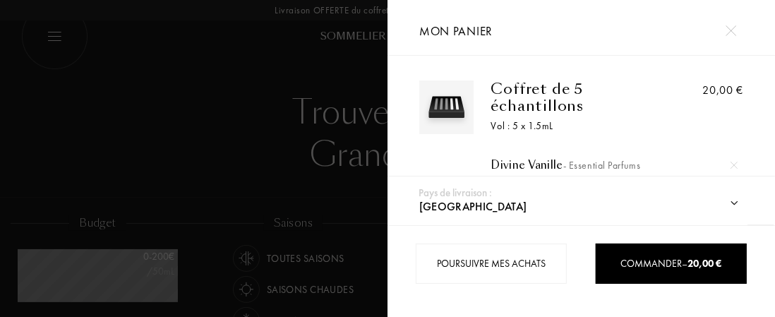
click at [731, 163] on img at bounding box center [734, 165] width 7 height 7
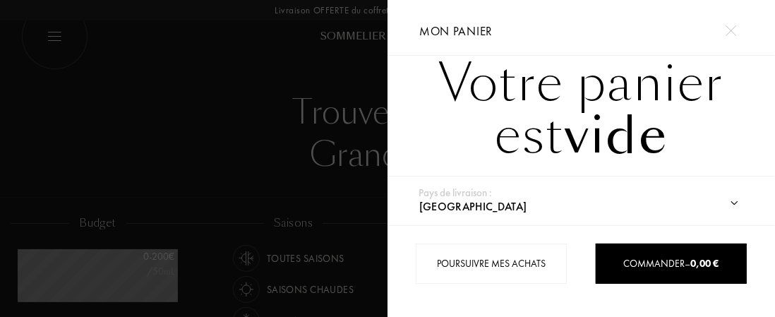
click at [726, 28] on img at bounding box center [731, 30] width 11 height 11
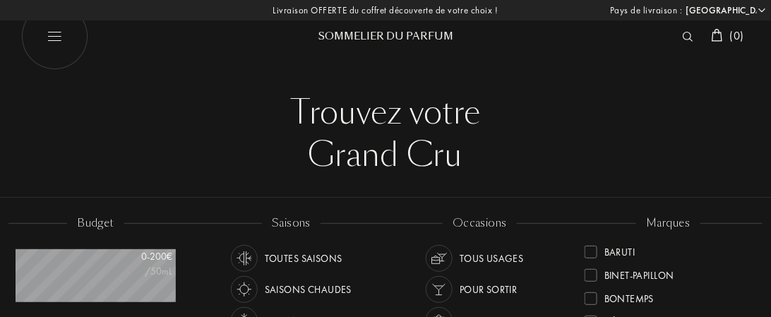
click at [60, 32] on img at bounding box center [54, 37] width 67 height 67
select select "FR"
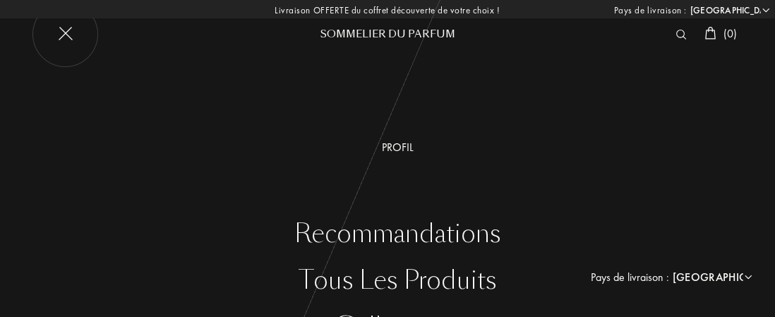
scroll to position [71, 0]
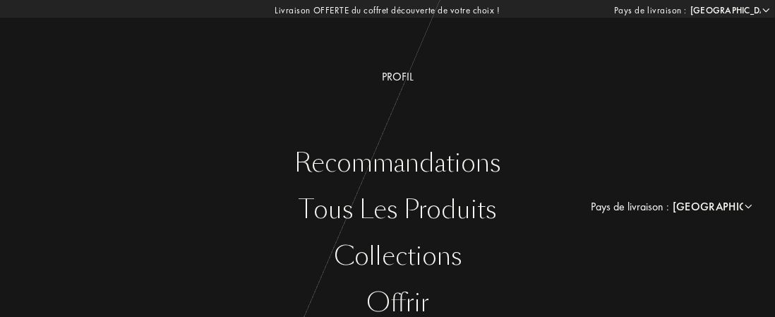
click at [407, 258] on div "Collections" at bounding box center [398, 256] width 754 height 29
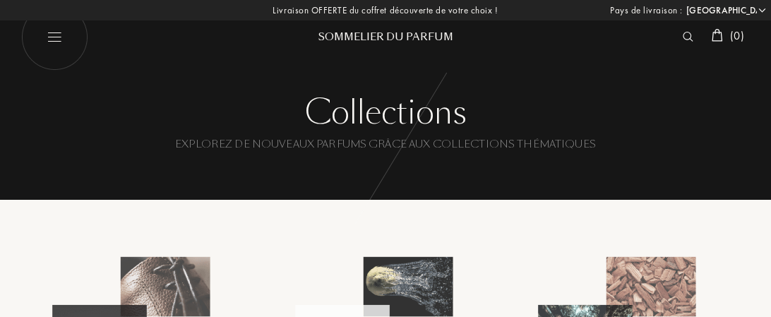
select select "FR"
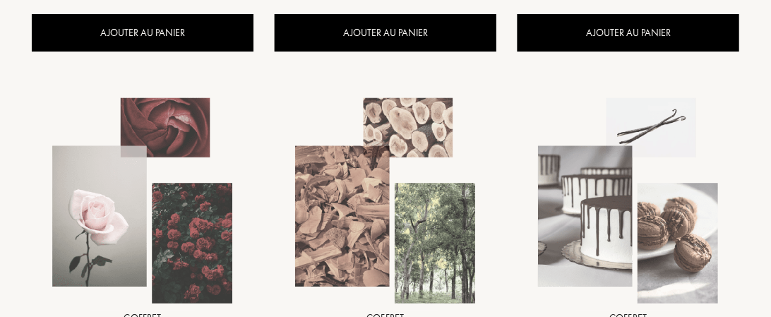
scroll to position [1412, 0]
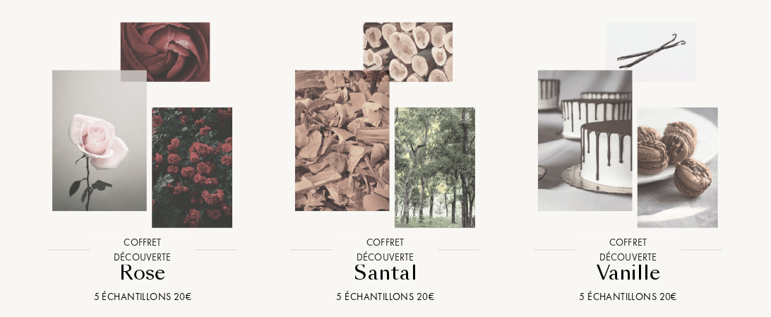
click at [613, 187] on img at bounding box center [628, 125] width 219 height 219
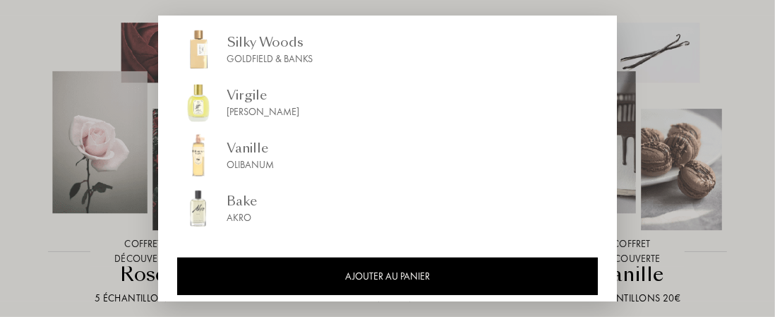
scroll to position [314, 0]
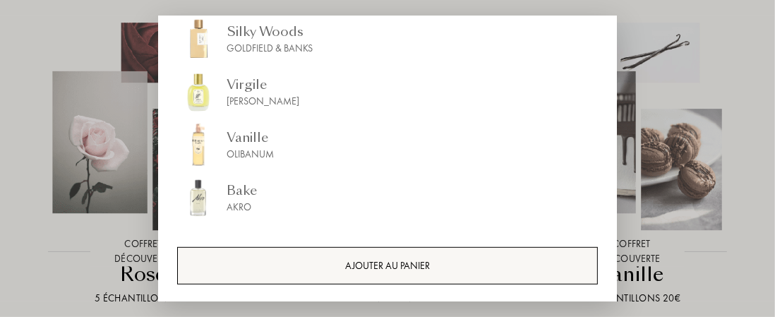
click at [390, 260] on div "AJOUTER AU PANIER" at bounding box center [387, 265] width 421 height 37
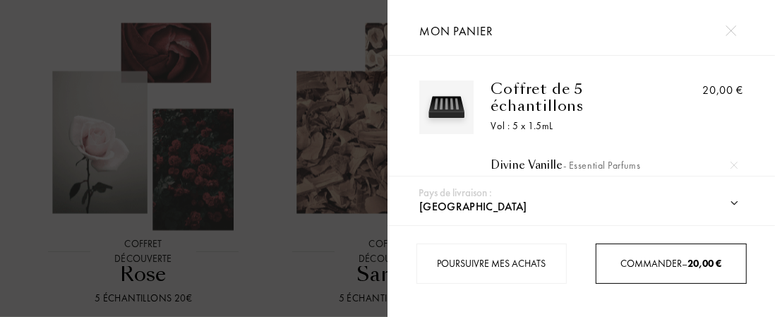
click at [638, 262] on span "Commander – 20,00 €" at bounding box center [671, 263] width 101 height 13
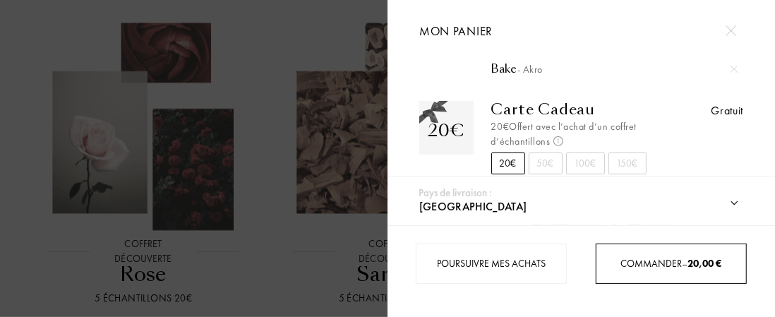
scroll to position [236, 0]
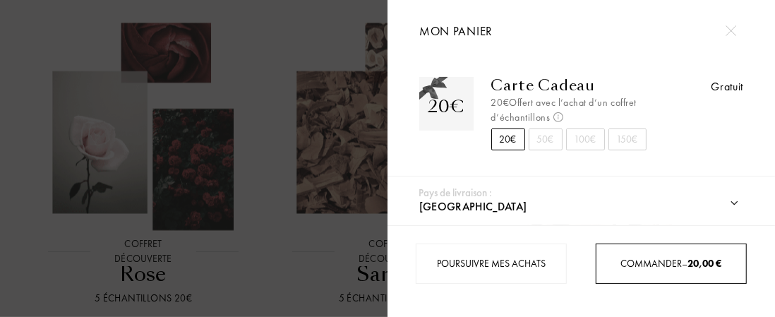
click at [673, 263] on span "Commander – 20,00 €" at bounding box center [671, 263] width 101 height 13
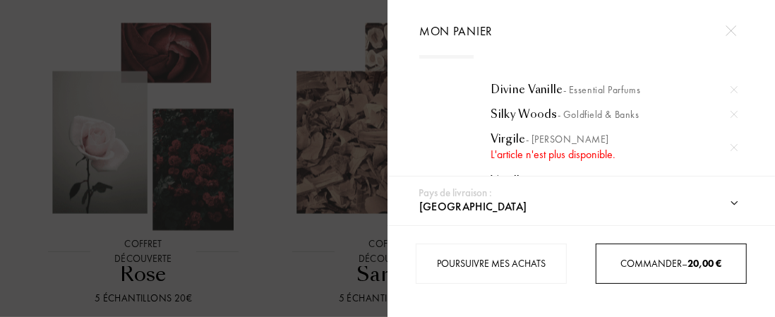
scroll to position [95, 0]
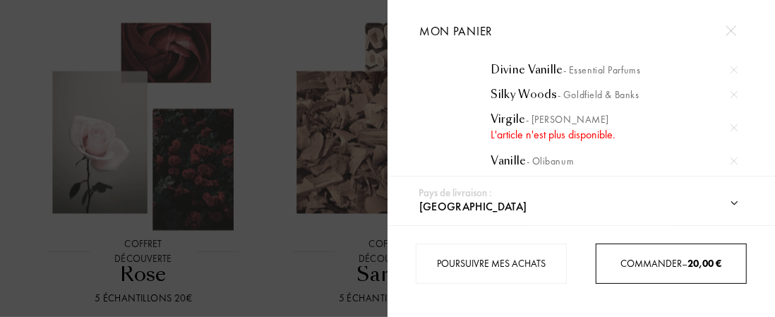
click at [731, 124] on img at bounding box center [734, 127] width 7 height 7
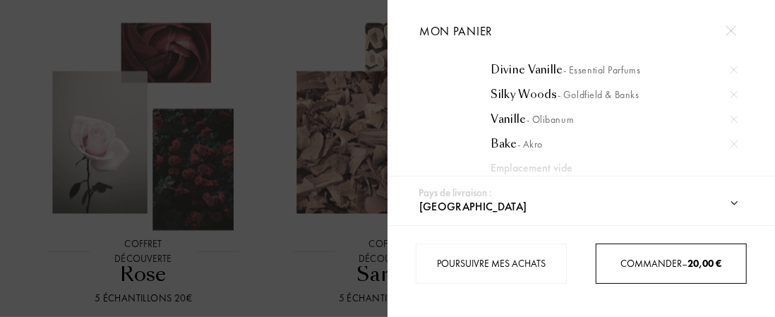
click at [659, 268] on div "Commander – 20,00 €" at bounding box center [672, 263] width 150 height 15
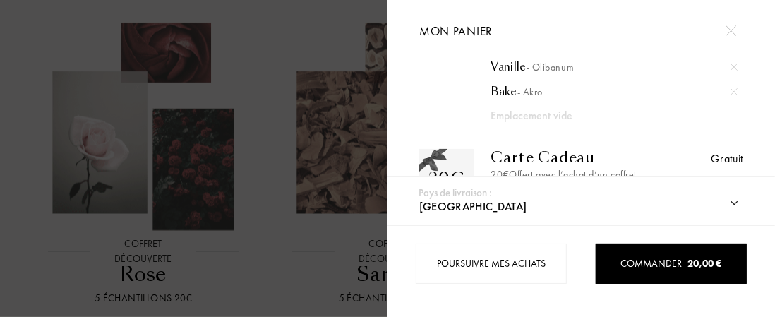
scroll to position [166, 0]
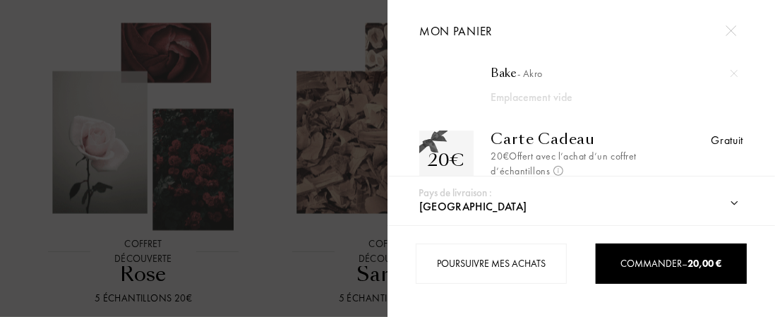
click at [509, 92] on div "Emplacement vide" at bounding box center [602, 97] width 223 height 17
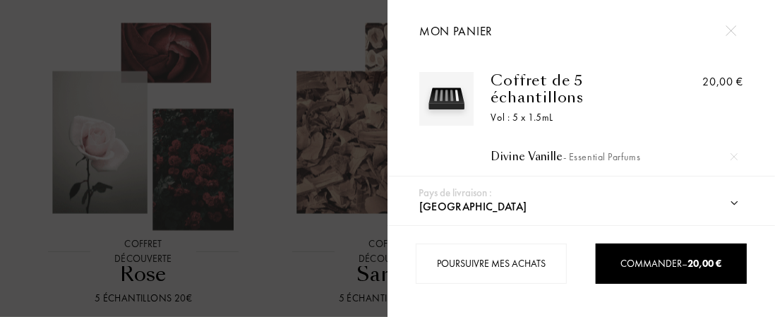
scroll to position [0, 0]
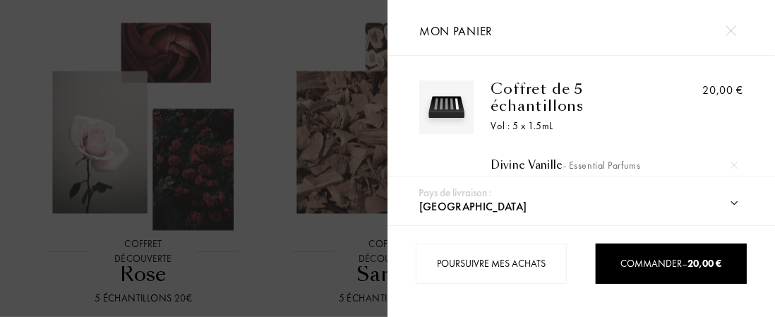
click at [740, 32] on div at bounding box center [731, 30] width 25 height 25
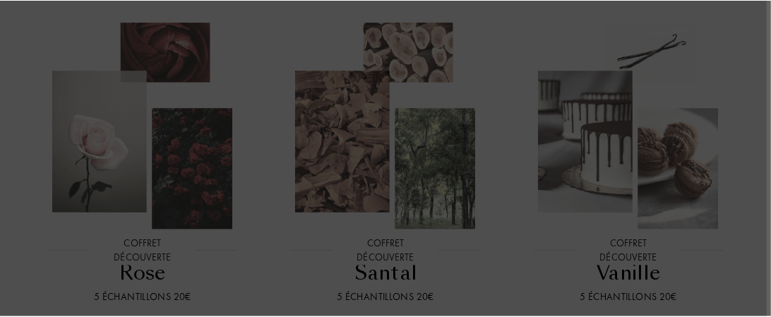
scroll to position [1412, 0]
